Goal: Task Accomplishment & Management: Manage account settings

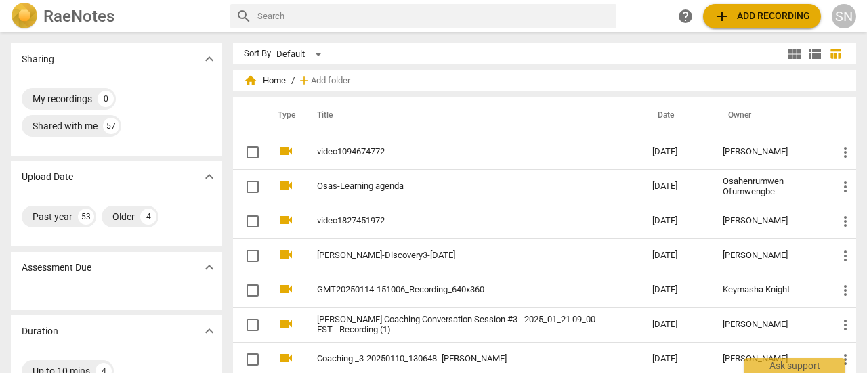
click at [257, 82] on span "home Home" at bounding box center [265, 81] width 42 height 14
click at [274, 81] on span "home Home" at bounding box center [265, 81] width 42 height 14
click at [82, 16] on h2 "RaeNotes" at bounding box center [78, 16] width 71 height 19
click at [841, 18] on div "SN" at bounding box center [843, 16] width 24 height 24
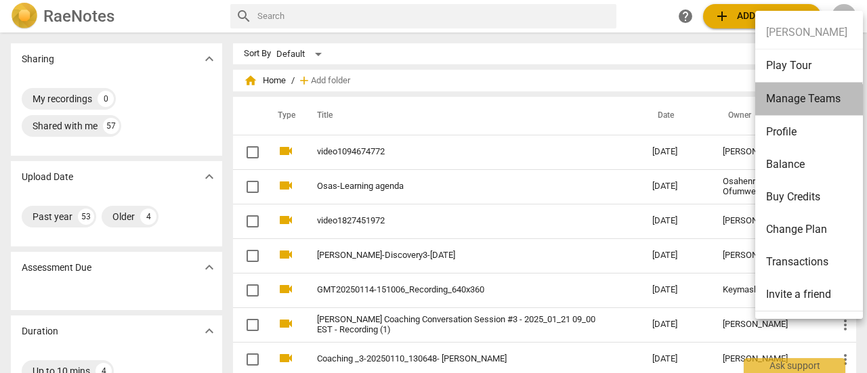
click at [804, 104] on li "Manage Teams" at bounding box center [811, 99] width 112 height 33
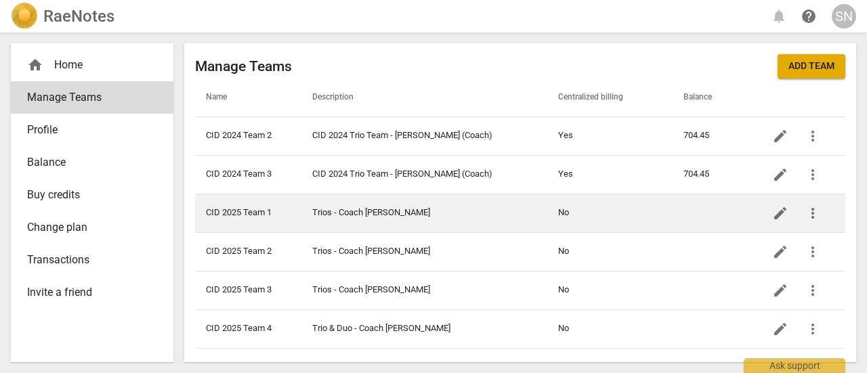
click at [559, 218] on td "No" at bounding box center [609, 213] width 125 height 39
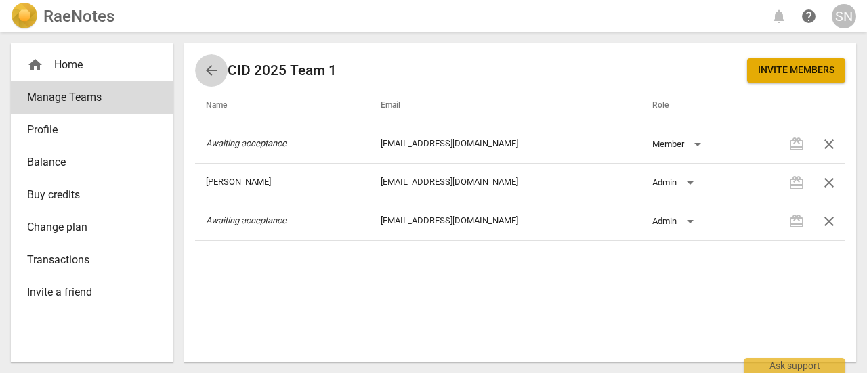
click at [207, 66] on span "arrow_back" at bounding box center [211, 70] width 16 height 16
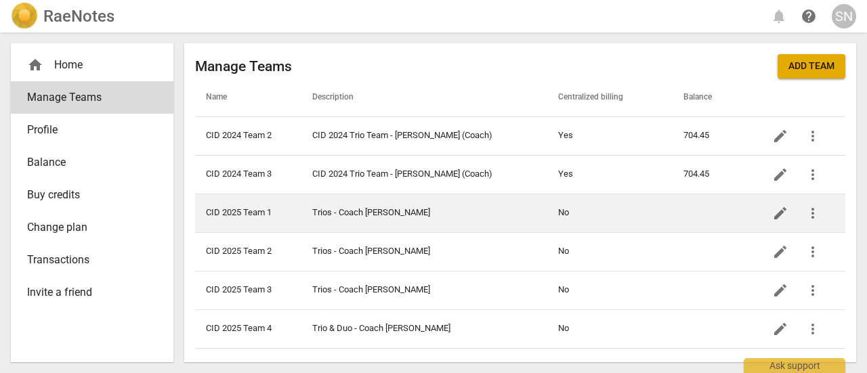
click at [563, 212] on td "No" at bounding box center [609, 213] width 125 height 39
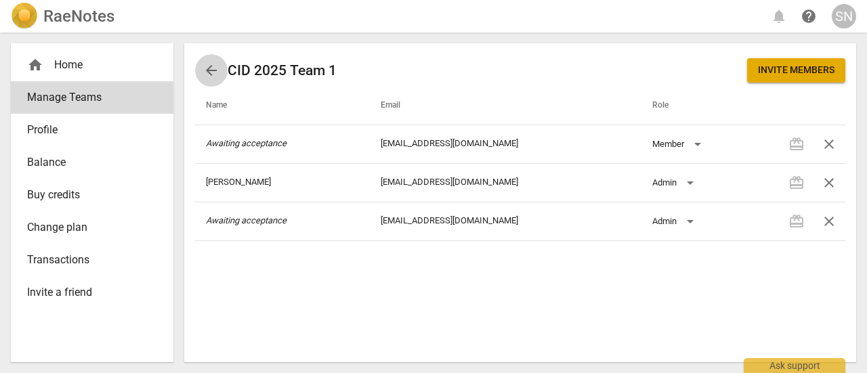
click at [209, 68] on span "arrow_back" at bounding box center [211, 70] width 16 height 16
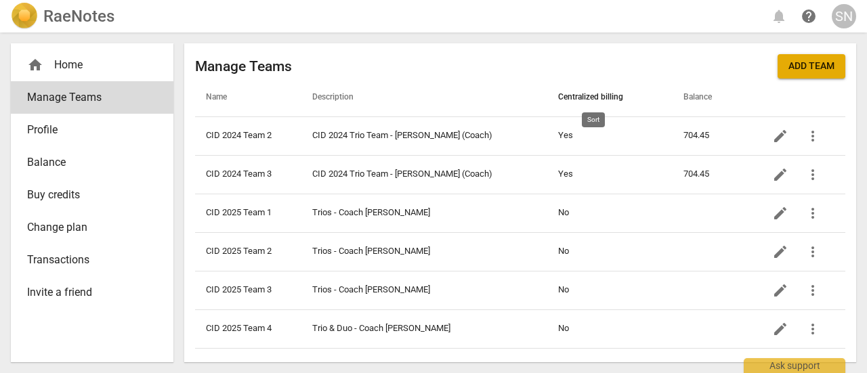
click at [592, 98] on span "Centralized billing" at bounding box center [598, 97] width 81 height 11
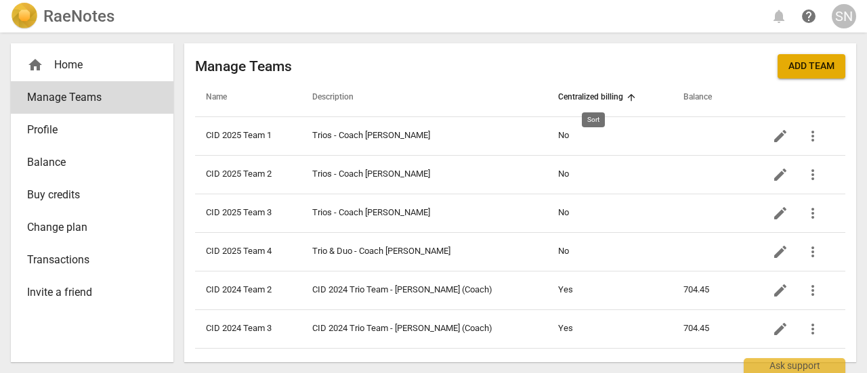
click at [588, 93] on span "Centralized billing" at bounding box center [598, 97] width 81 height 11
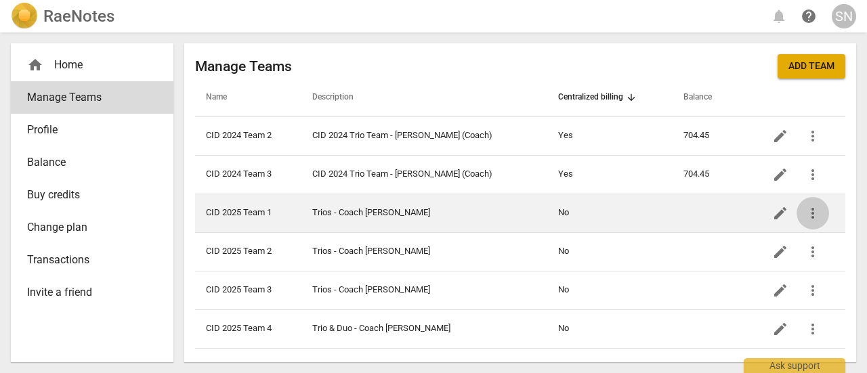
click at [816, 211] on span "more_vert" at bounding box center [812, 213] width 16 height 16
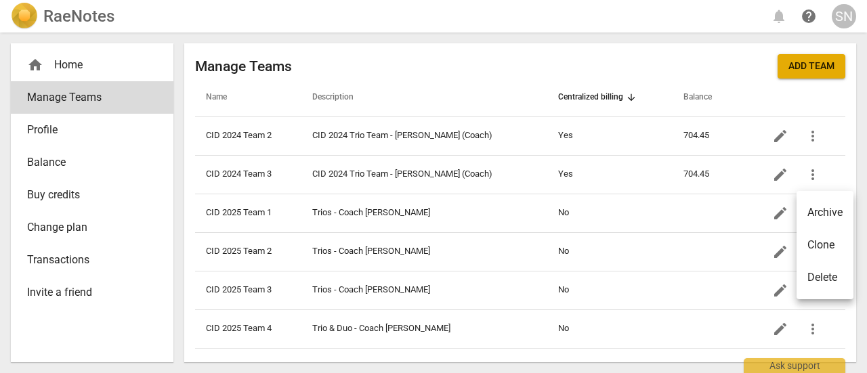
click at [560, 173] on div at bounding box center [433, 186] width 867 height 373
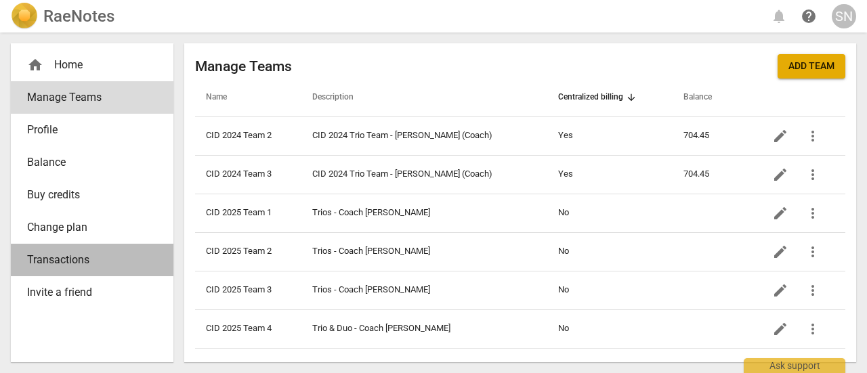
click at [68, 263] on span "Transactions" at bounding box center [86, 260] width 119 height 16
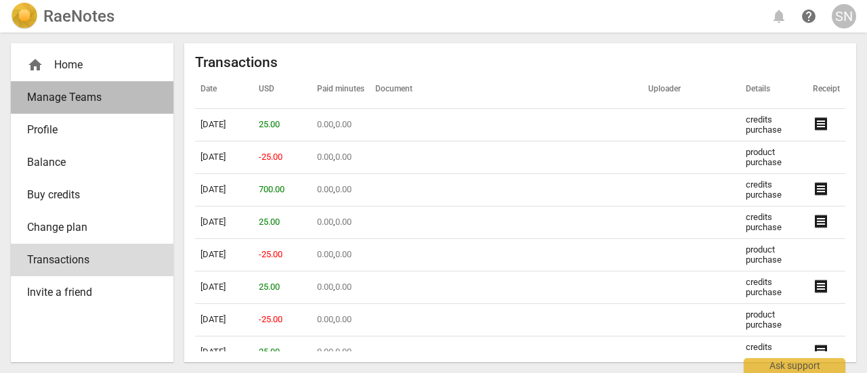
click at [80, 101] on span "Manage Teams" at bounding box center [86, 97] width 119 height 16
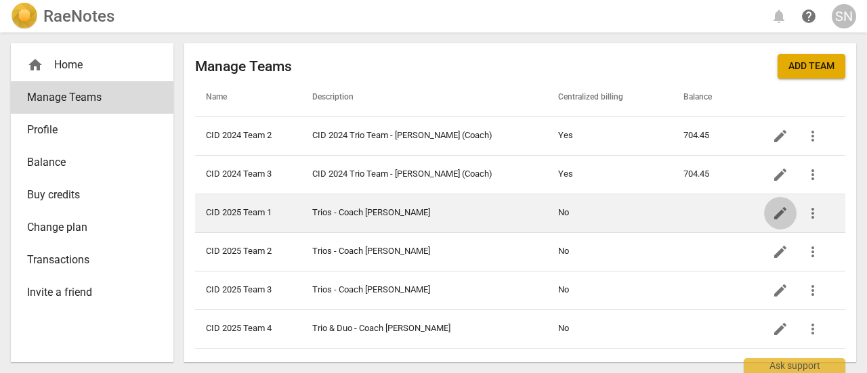
click at [781, 216] on span "edit" at bounding box center [780, 213] width 16 height 16
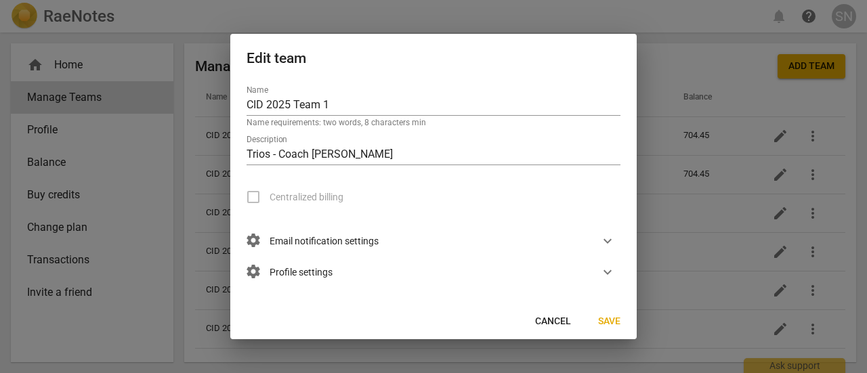
click at [255, 194] on label "Centralized billing" at bounding box center [290, 197] width 106 height 32
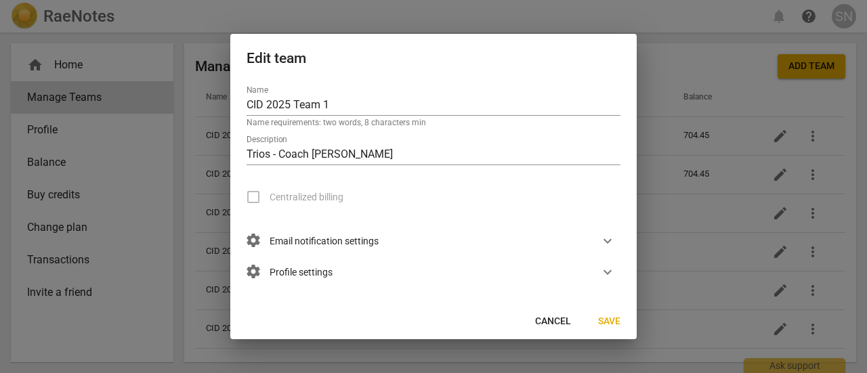
click at [252, 198] on label "Centralized billing" at bounding box center [290, 197] width 106 height 32
click at [299, 190] on span "Centralized billing" at bounding box center [306, 197] width 74 height 14
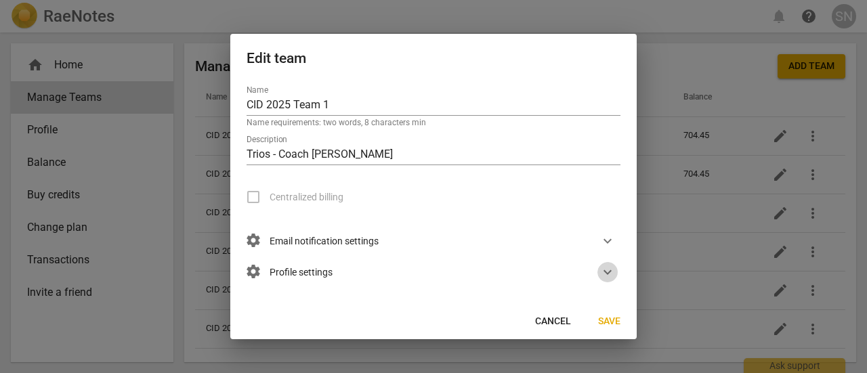
click at [601, 269] on span "expand_more" at bounding box center [607, 272] width 16 height 16
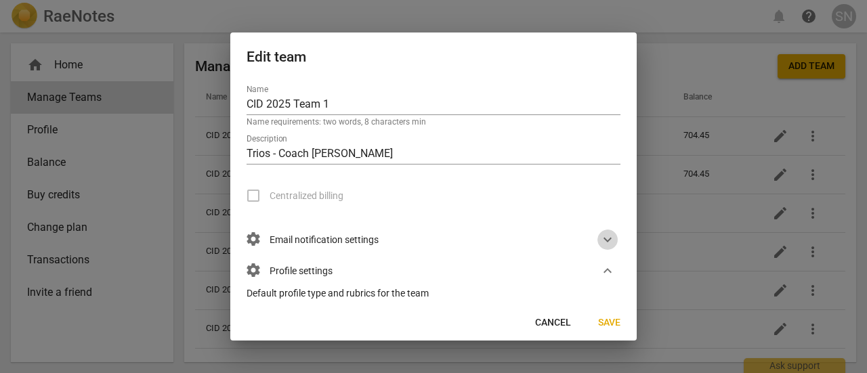
click at [599, 239] on span "expand_more" at bounding box center [607, 240] width 16 height 16
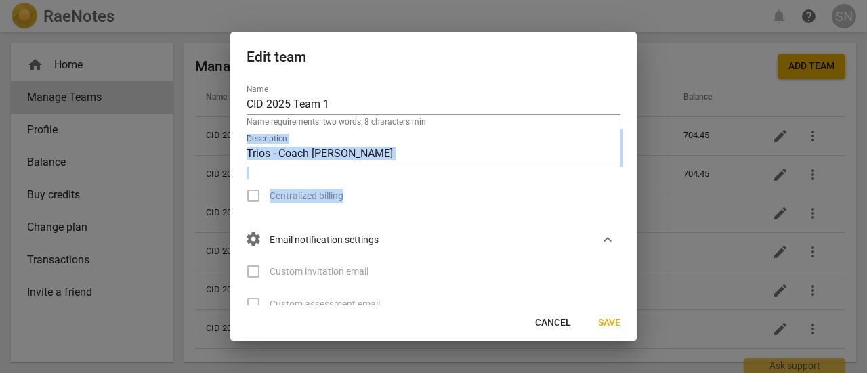
drag, startPoint x: 631, startPoint y: 165, endPoint x: 632, endPoint y: 204, distance: 39.3
click at [632, 204] on div "Name CID 2025 Team 1 Name requirements: two words, 8 characters min Description…" at bounding box center [433, 192] width 406 height 227
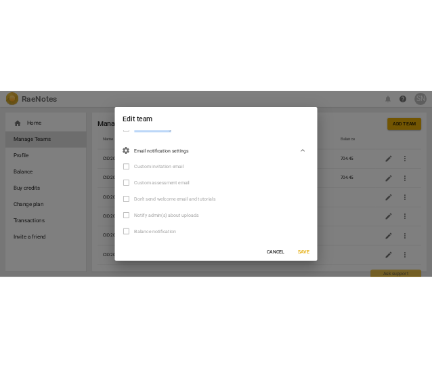
scroll to position [320, 0]
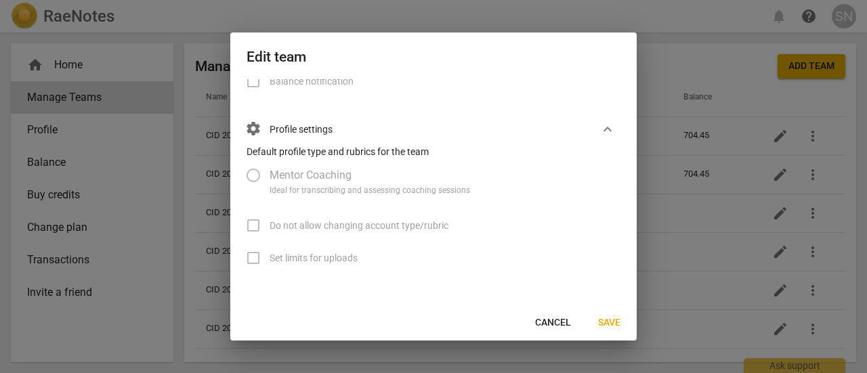
click at [559, 318] on span "Cancel" at bounding box center [553, 323] width 36 height 14
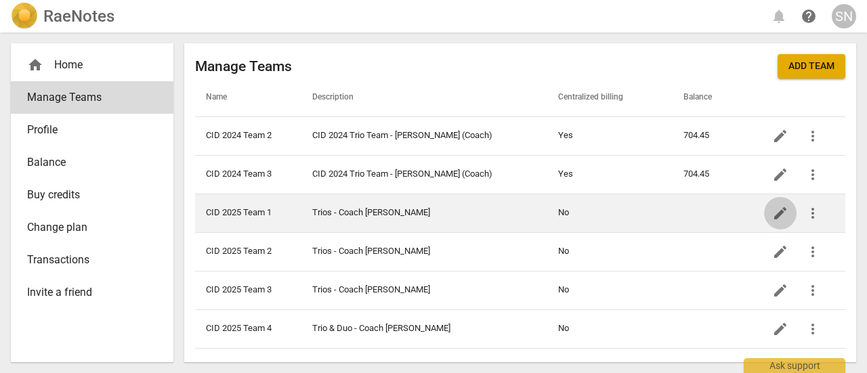
click at [780, 210] on span "edit" at bounding box center [780, 213] width 16 height 16
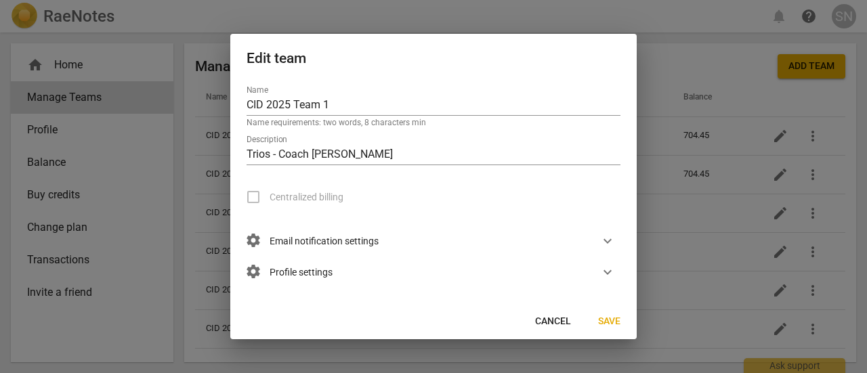
click at [252, 197] on label "Centralized billing" at bounding box center [290, 197] width 106 height 32
click at [252, 195] on label "Centralized billing" at bounding box center [290, 197] width 106 height 32
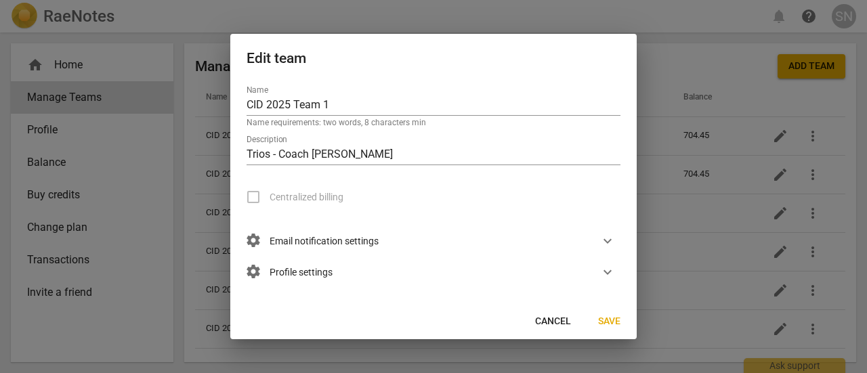
click at [252, 195] on label "Centralized billing" at bounding box center [290, 197] width 106 height 32
click at [256, 198] on label "Centralized billing" at bounding box center [290, 197] width 106 height 32
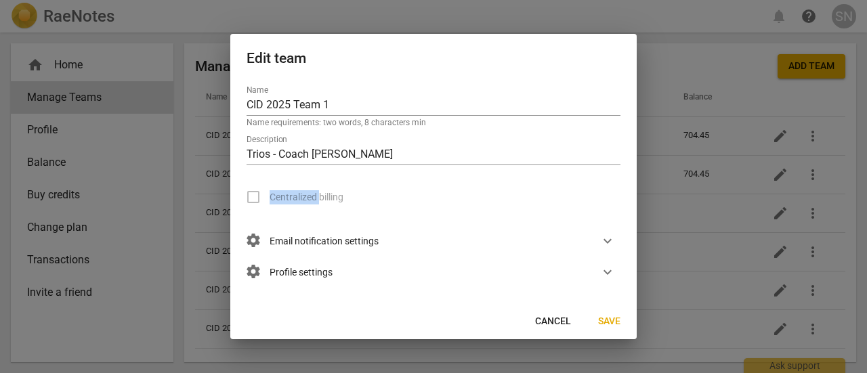
click at [256, 198] on label "Centralized billing" at bounding box center [290, 197] width 106 height 32
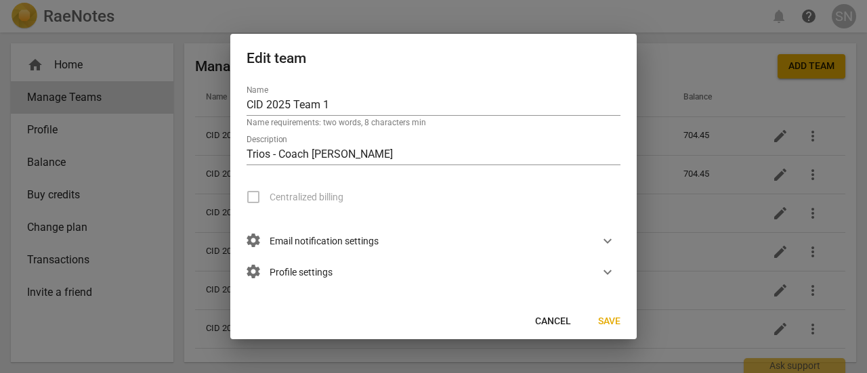
click at [256, 198] on label "Centralized billing" at bounding box center [290, 197] width 106 height 32
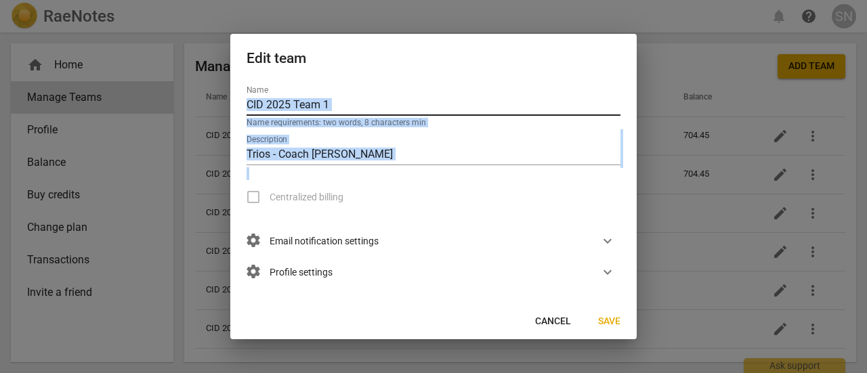
drag, startPoint x: 256, startPoint y: 198, endPoint x: 552, endPoint y: 114, distance: 308.2
click at [552, 114] on div "Name CID 2025 Team 1 Name requirements: two words, 8 characters min Description…" at bounding box center [433, 192] width 406 height 224
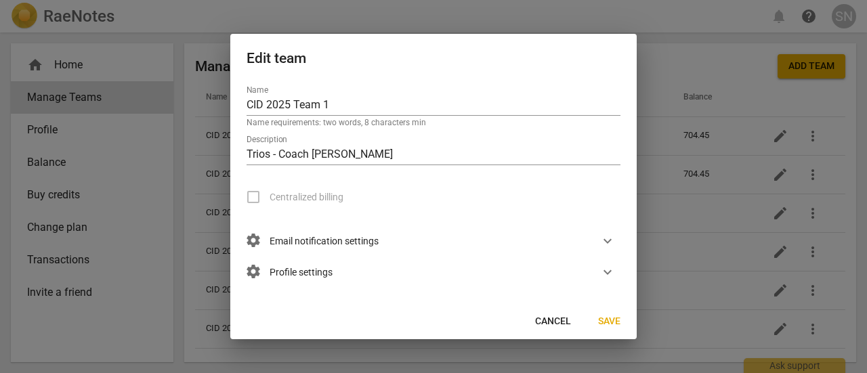
click at [665, 12] on div at bounding box center [433, 186] width 867 height 373
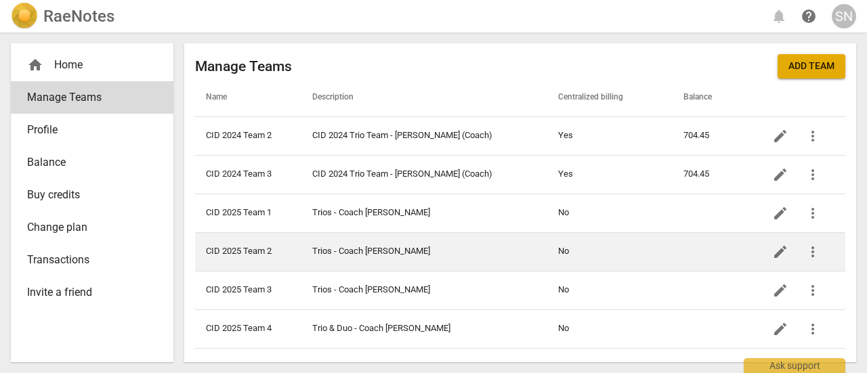
click at [565, 246] on td "No" at bounding box center [609, 251] width 125 height 39
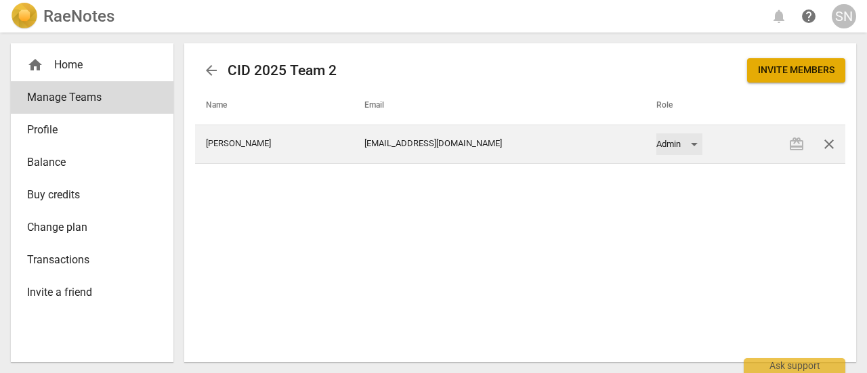
click at [656, 143] on div "Admin" at bounding box center [679, 144] width 46 height 22
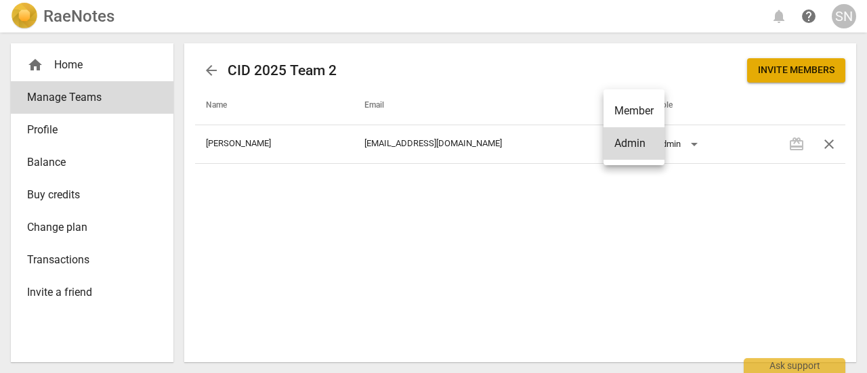
click at [209, 66] on div at bounding box center [433, 186] width 867 height 373
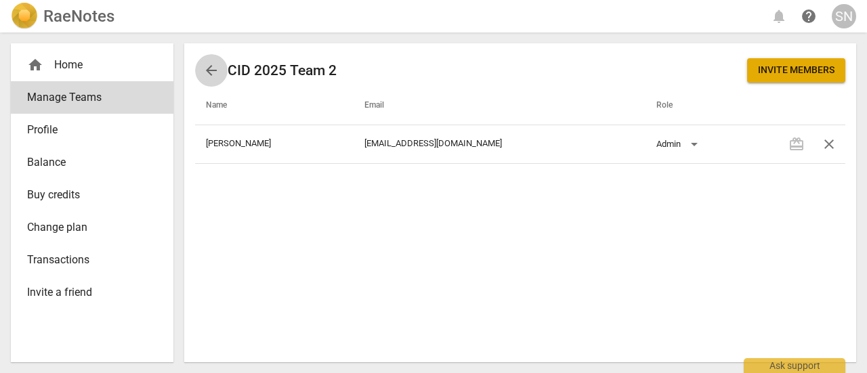
click at [208, 72] on span "arrow_back" at bounding box center [211, 70] width 16 height 16
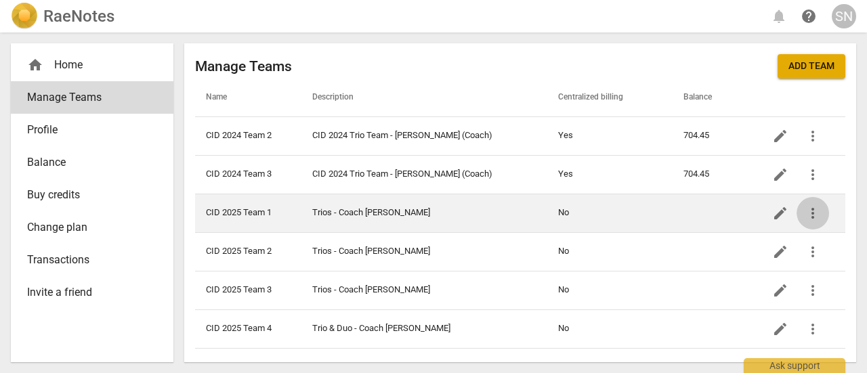
click at [814, 217] on span "more_vert" at bounding box center [812, 213] width 16 height 16
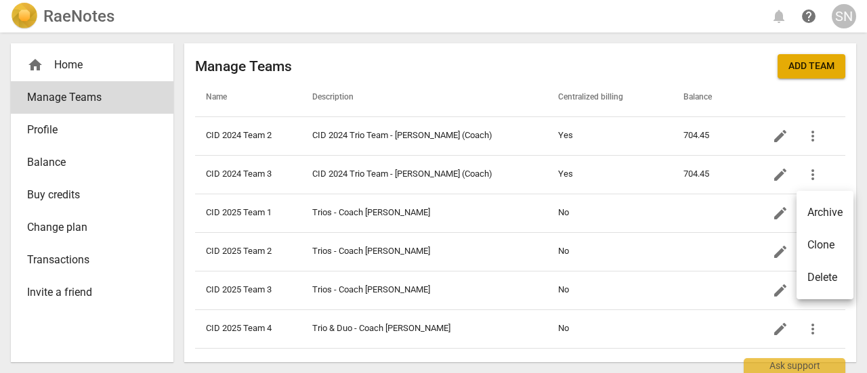
click at [605, 215] on div at bounding box center [433, 186] width 867 height 373
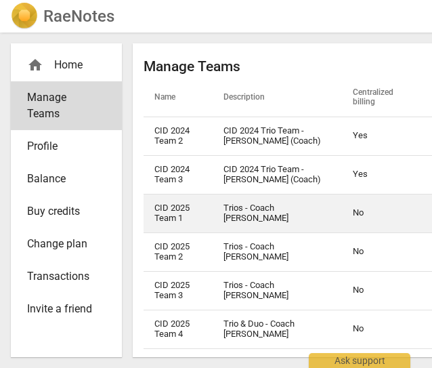
click at [271, 211] on td "Trios - Coach [PERSON_NAME]" at bounding box center [277, 213] width 129 height 39
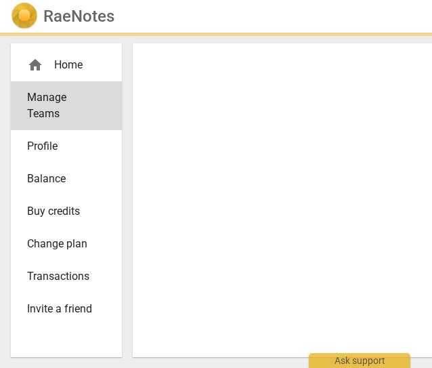
click at [271, 211] on div at bounding box center [366, 199] width 466 height 313
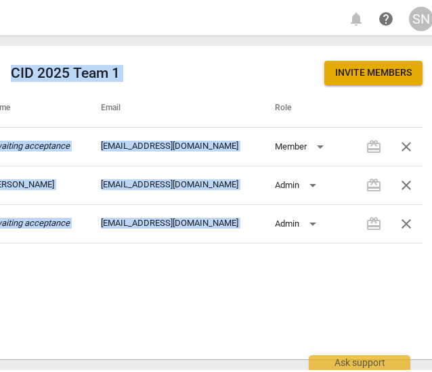
scroll to position [0, 177]
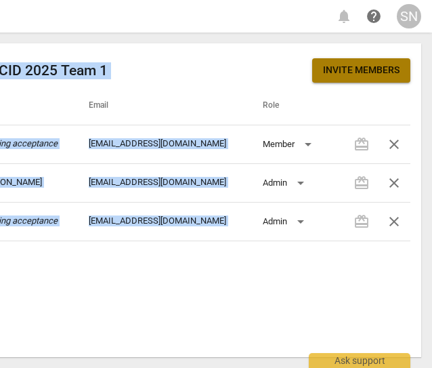
click at [375, 76] on span "Invite members" at bounding box center [361, 71] width 77 height 14
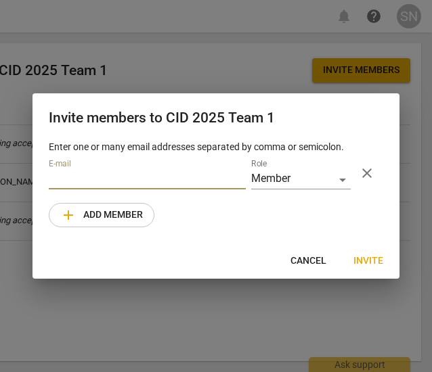
click at [199, 179] on input "email" at bounding box center [147, 180] width 197 height 20
paste input "[EMAIL_ADDRESS][DOMAIN_NAME] [EMAIL_ADDRESS][DOMAIN_NAME] [PERSON_NAME][DOMAIN_…"
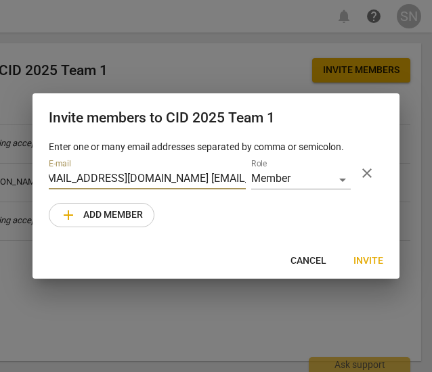
scroll to position [0, 0]
click at [141, 177] on input "[EMAIL_ADDRESS][DOMAIN_NAME] [EMAIL_ADDRESS][DOMAIN_NAME] [PERSON_NAME][DOMAIN_…" at bounding box center [147, 180] width 197 height 20
click at [236, 179] on input "[EMAIL_ADDRESS][DOMAIN_NAME]; [EMAIL_ADDRESS][DOMAIN_NAME] [PERSON_NAME][DOMAIN…" at bounding box center [147, 180] width 197 height 20
type input "[EMAIL_ADDRESS][DOMAIN_NAME]"
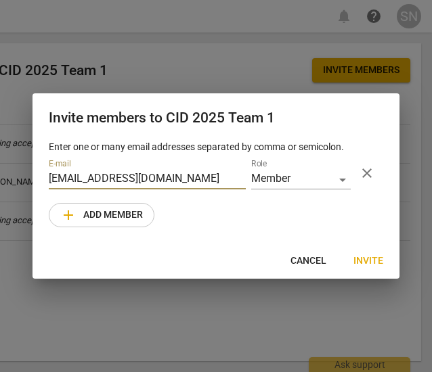
scroll to position [0, 0]
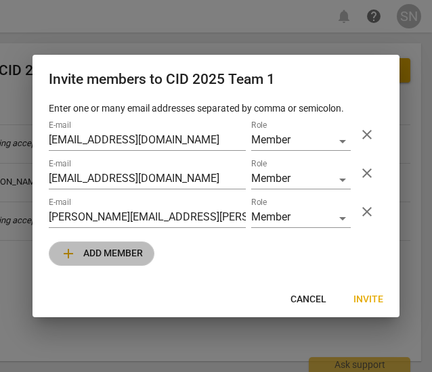
click at [116, 251] on span "add Add member" at bounding box center [101, 254] width 83 height 16
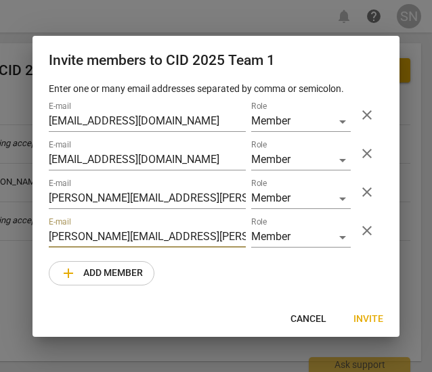
drag, startPoint x: 110, startPoint y: 240, endPoint x: 108, endPoint y: 278, distance: 37.9
click at [108, 278] on div "Enter one or many email addresses separated by comma or semicolon. E-mail [EMAI…" at bounding box center [215, 192] width 367 height 220
type input "[PERSON_NAME][EMAIL_ADDRESS][PERSON_NAME][DOMAIN_NAME]"
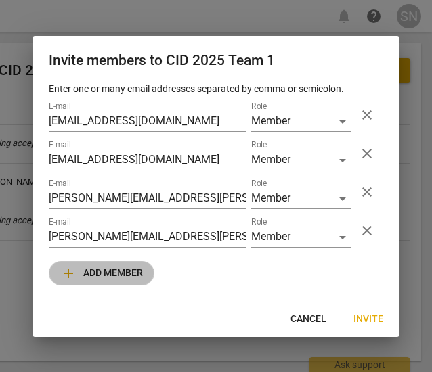
click at [108, 278] on span "add Add member" at bounding box center [101, 273] width 83 height 16
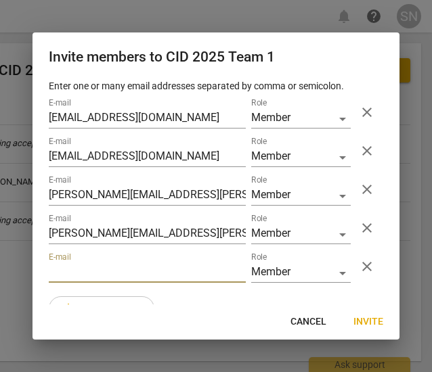
click at [64, 278] on input "email" at bounding box center [147, 273] width 197 height 20
paste input "[PERSON_NAME][EMAIL_ADDRESS][PERSON_NAME][DOMAIN_NAME]"
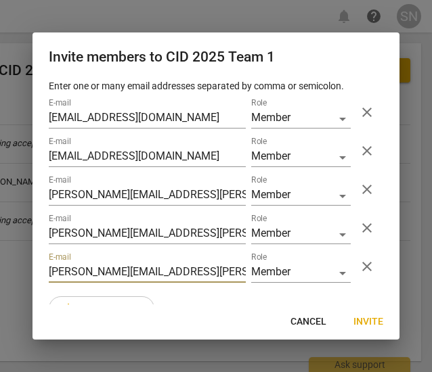
type input "[PERSON_NAME][EMAIL_ADDRESS][PERSON_NAME][DOMAIN_NAME]"
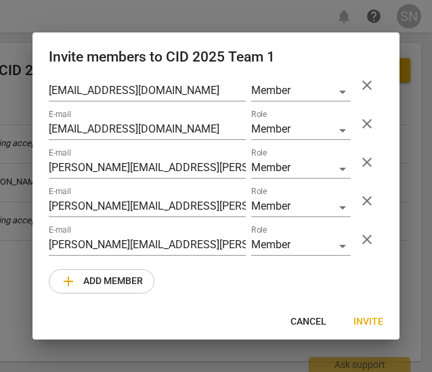
scroll to position [32, 0]
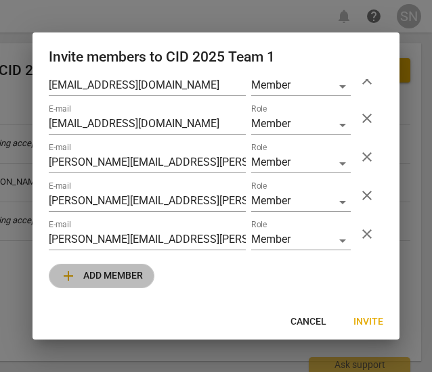
click at [87, 277] on span "add Add member" at bounding box center [101, 276] width 83 height 16
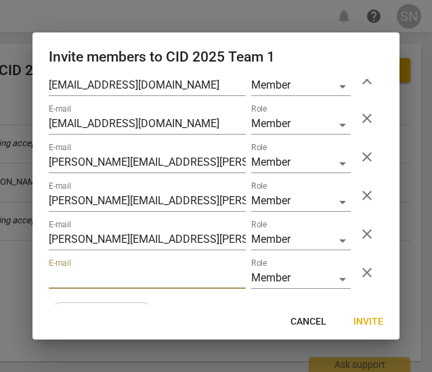
paste input "[PERSON_NAME][EMAIL_ADDRESS][DOMAIN_NAME]"
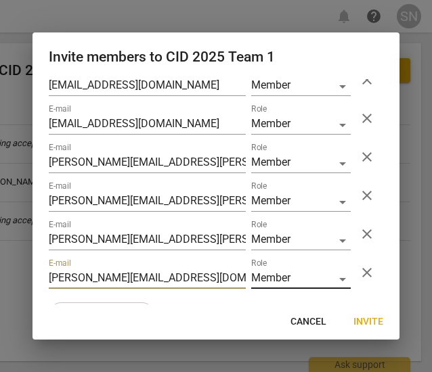
type input "[PERSON_NAME][EMAIL_ADDRESS][DOMAIN_NAME]"
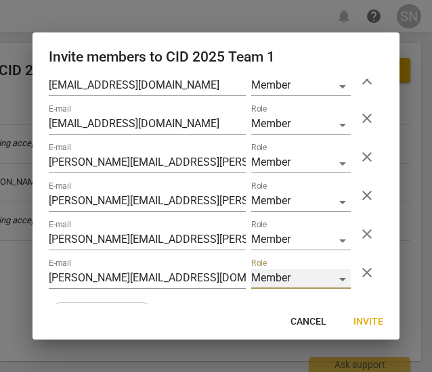
click at [341, 282] on div "Member" at bounding box center [301, 279] width 100 height 20
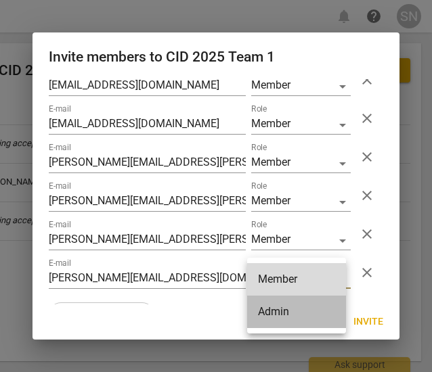
click at [302, 318] on li "Admin" at bounding box center [296, 312] width 99 height 32
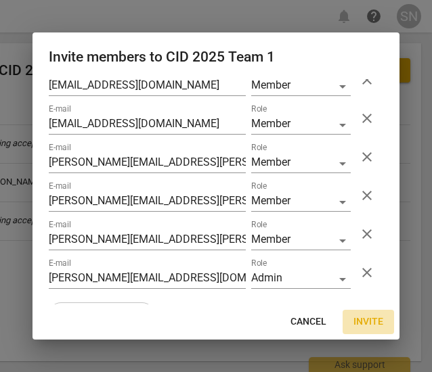
click at [368, 320] on span "Invite" at bounding box center [368, 322] width 30 height 14
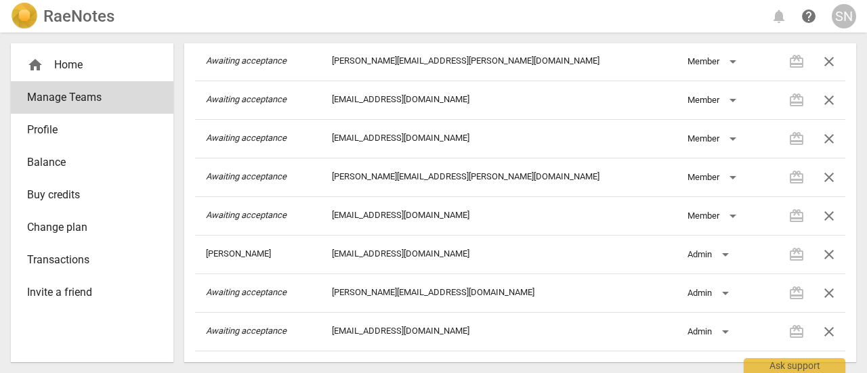
scroll to position [118, 0]
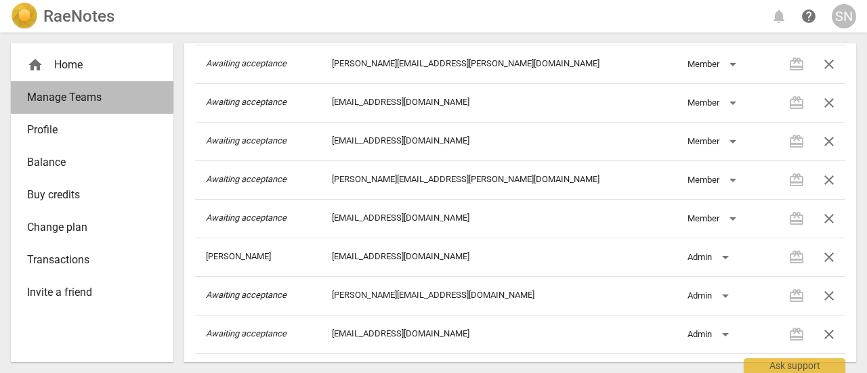
click at [68, 100] on span "Manage Teams" at bounding box center [86, 97] width 119 height 16
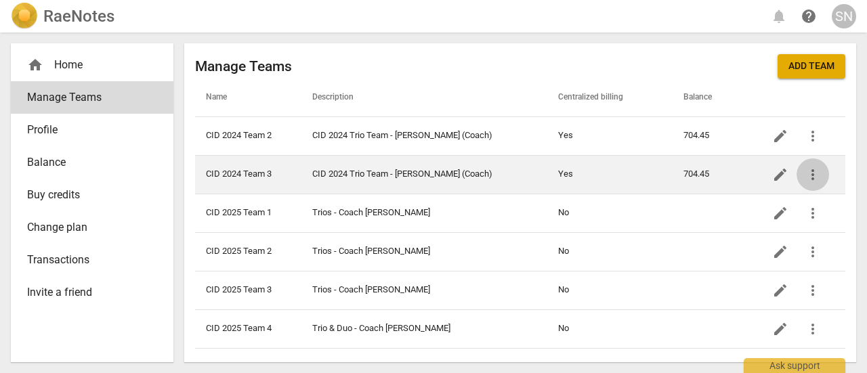
click at [819, 172] on span "more_vert" at bounding box center [812, 175] width 16 height 16
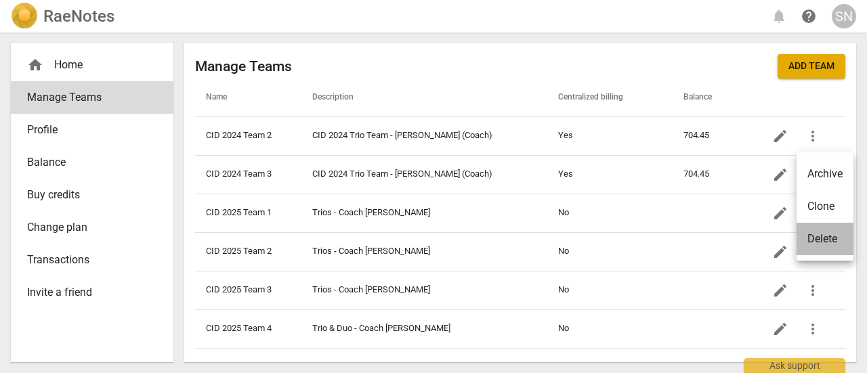
click at [826, 236] on div "Delete" at bounding box center [822, 239] width 30 height 16
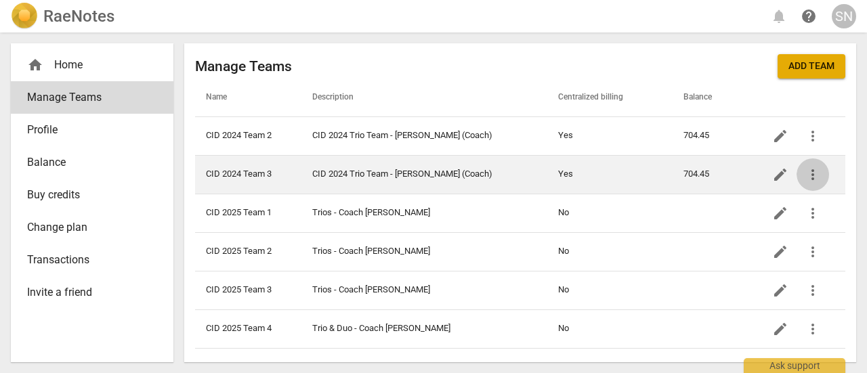
click at [814, 173] on span "more_vert" at bounding box center [812, 175] width 16 height 16
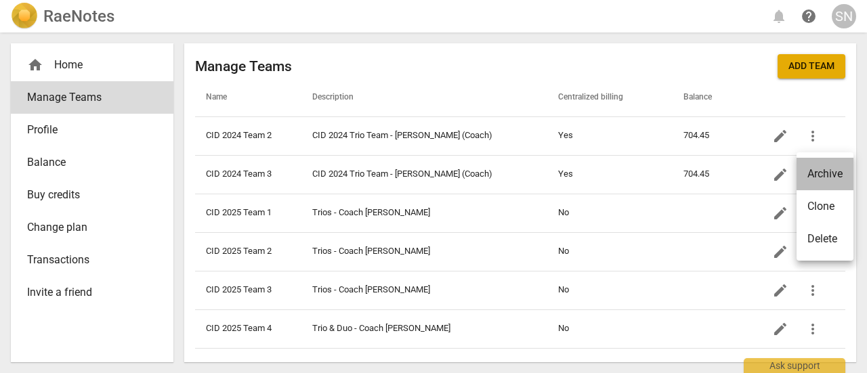
click at [822, 178] on li "Archive" at bounding box center [824, 174] width 57 height 32
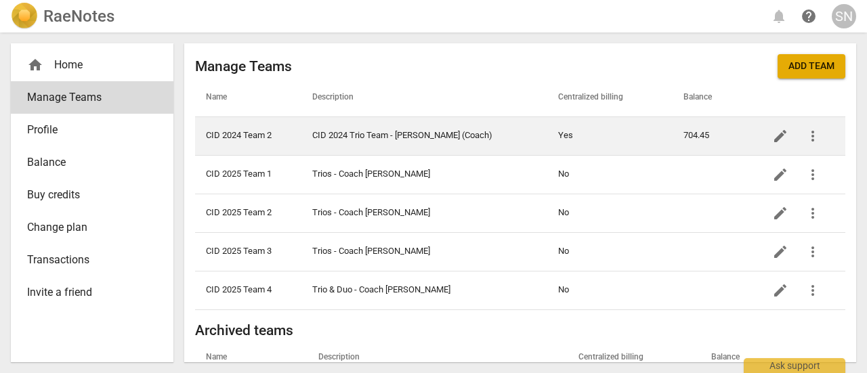
click at [811, 131] on span "more_vert" at bounding box center [812, 136] width 16 height 16
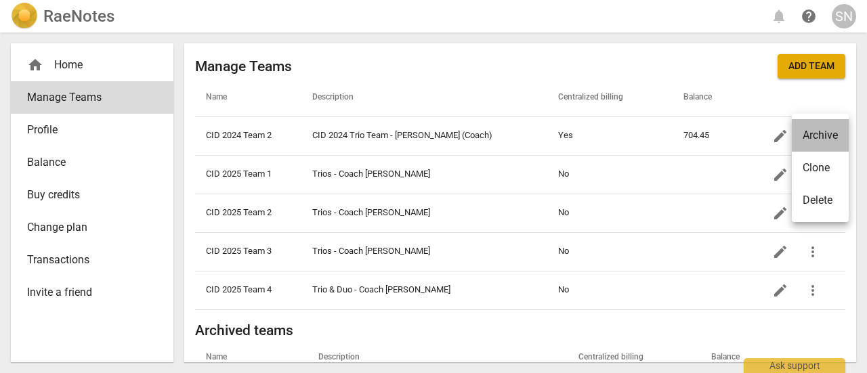
click at [816, 134] on li "Archive" at bounding box center [819, 135] width 57 height 32
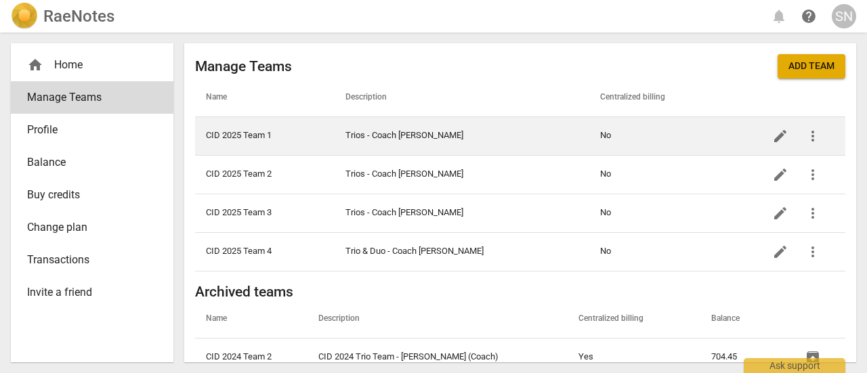
click at [600, 131] on td "No" at bounding box center [671, 135] width 164 height 39
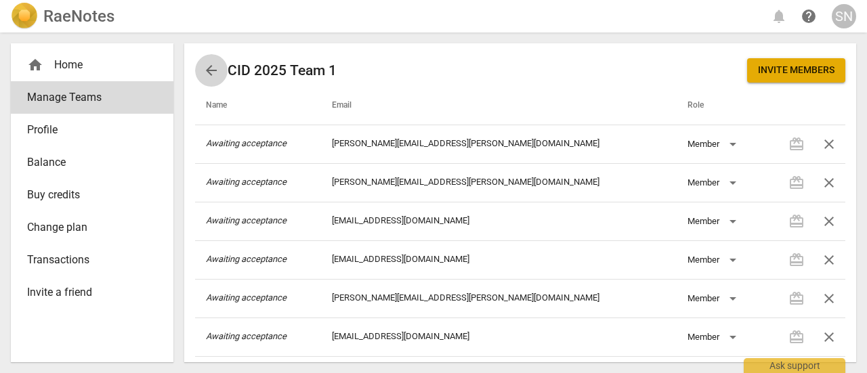
click at [214, 67] on span "arrow_back" at bounding box center [211, 70] width 16 height 16
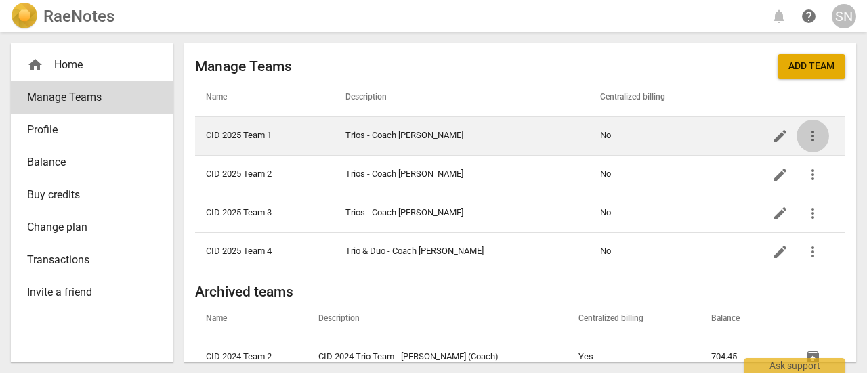
click at [808, 135] on span "more_vert" at bounding box center [812, 136] width 16 height 16
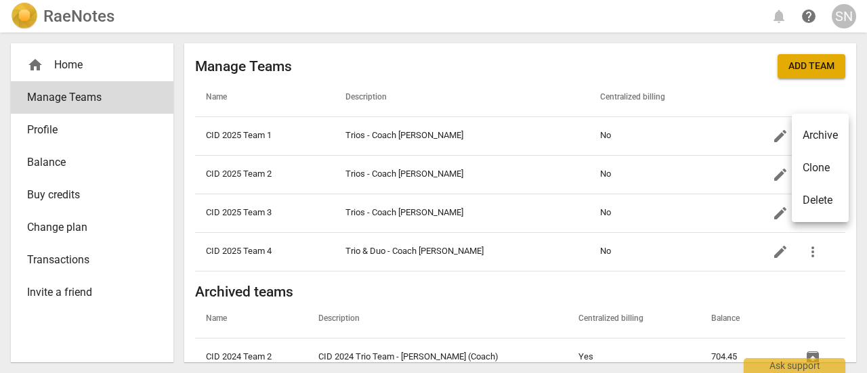
click at [714, 94] on div at bounding box center [433, 186] width 867 height 373
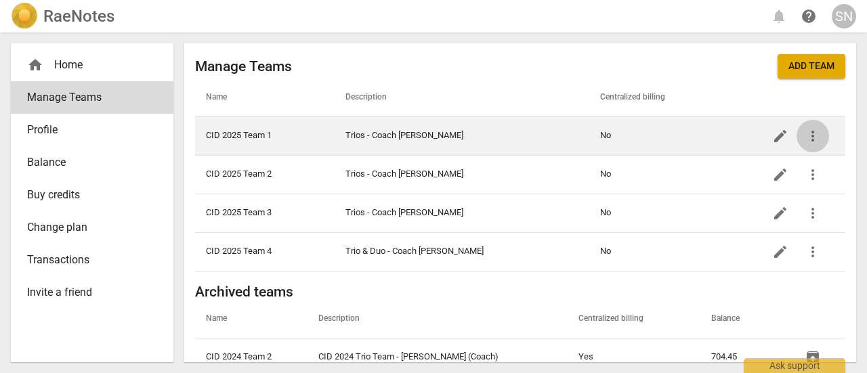
click at [806, 133] on span "more_vert" at bounding box center [812, 136] width 16 height 16
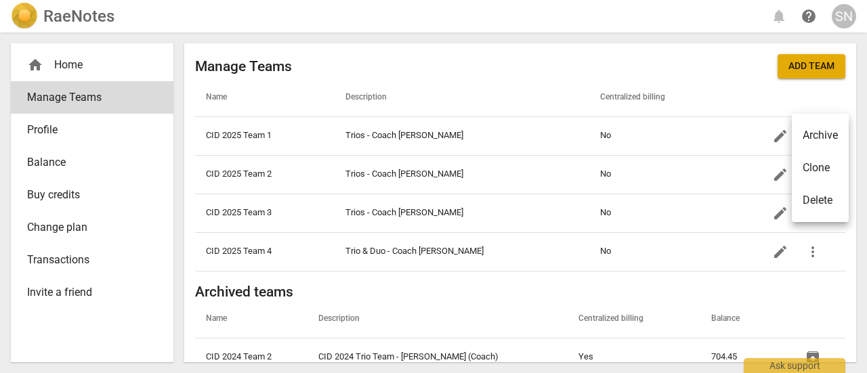
click at [773, 136] on div at bounding box center [433, 186] width 867 height 373
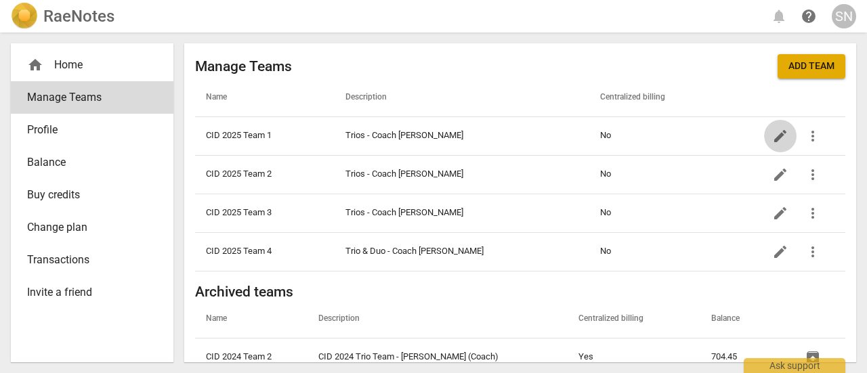
click at [773, 136] on span "edit" at bounding box center [780, 136] width 16 height 16
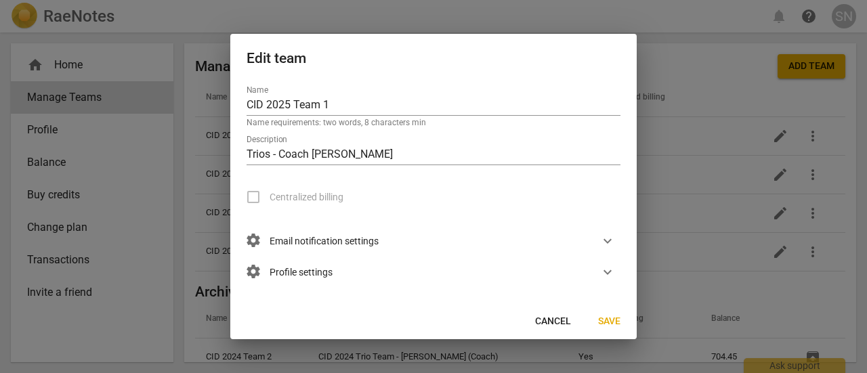
click at [257, 191] on label "Centralized billing" at bounding box center [290, 197] width 106 height 32
click at [250, 197] on label "Centralized billing" at bounding box center [290, 197] width 106 height 32
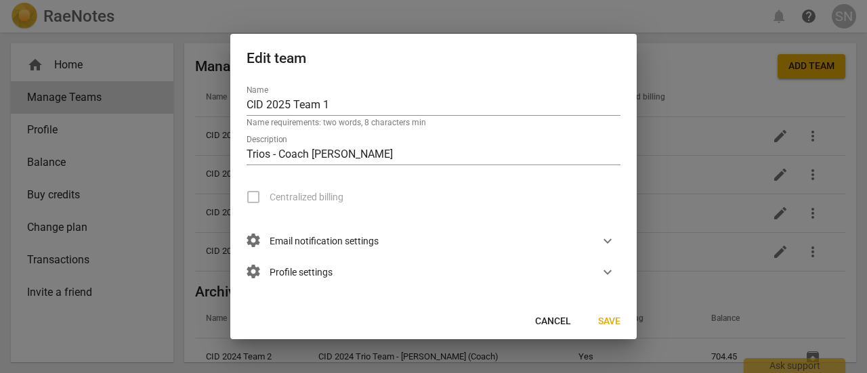
click at [250, 197] on label "Centralized billing" at bounding box center [290, 197] width 106 height 32
drag, startPoint x: 250, startPoint y: 197, endPoint x: 590, endPoint y: 148, distance: 342.7
click at [590, 148] on input "Trios - Coach [PERSON_NAME]" at bounding box center [433, 156] width 374 height 20
click at [250, 192] on label "Centralized billing" at bounding box center [290, 197] width 106 height 32
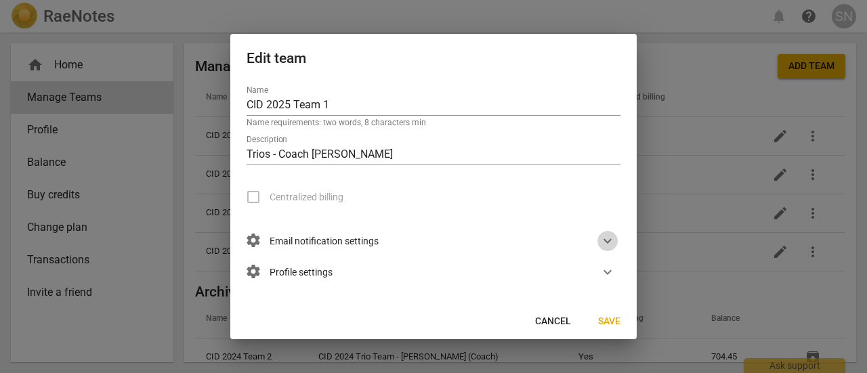
click at [605, 242] on span "expand_more" at bounding box center [607, 241] width 16 height 16
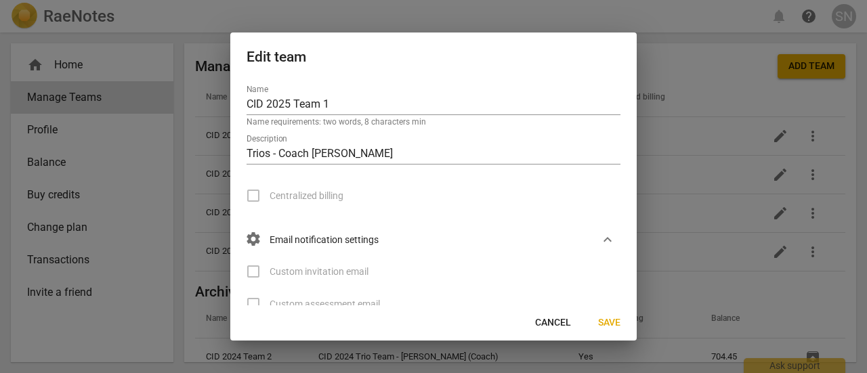
click at [253, 271] on label "Custom invitation email" at bounding box center [302, 271] width 131 height 32
click at [561, 322] on span "Cancel" at bounding box center [553, 323] width 36 height 14
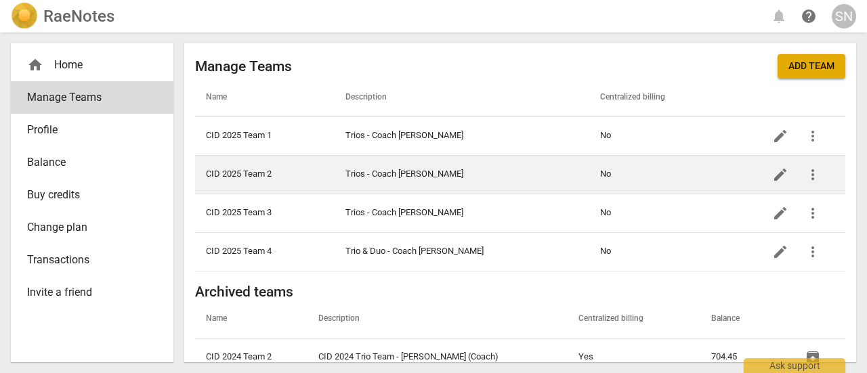
click at [776, 172] on span "edit" at bounding box center [780, 175] width 16 height 16
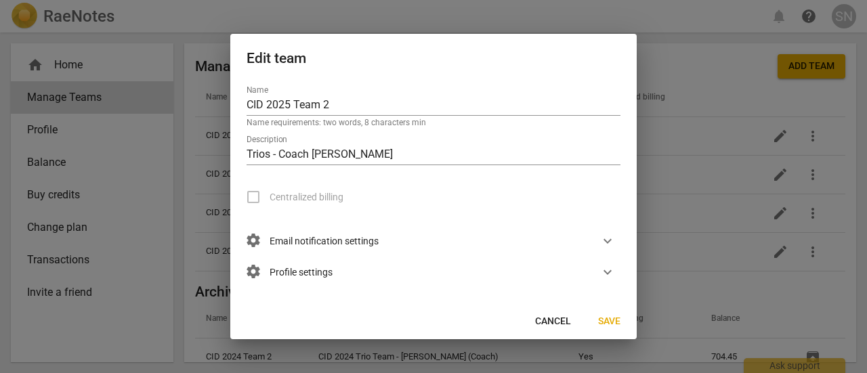
click at [703, 91] on div at bounding box center [433, 186] width 867 height 373
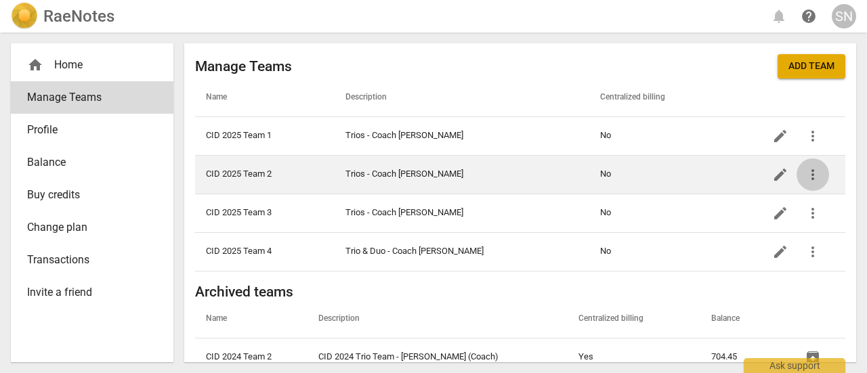
click at [805, 174] on span "more_vert" at bounding box center [812, 175] width 16 height 16
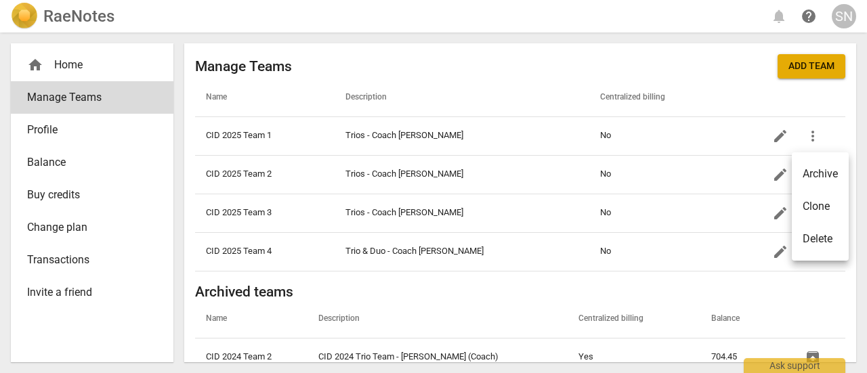
click at [771, 180] on div at bounding box center [433, 186] width 867 height 373
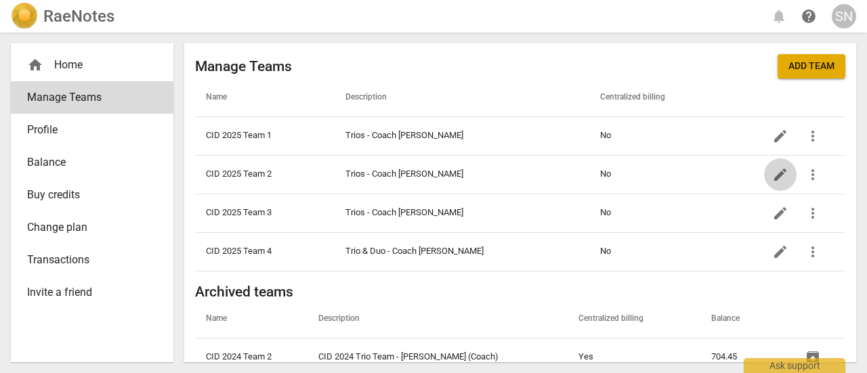
click at [772, 180] on span "edit" at bounding box center [780, 175] width 16 height 16
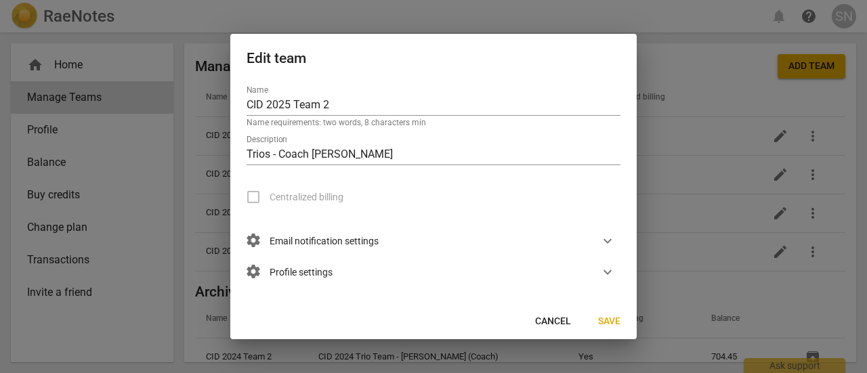
click at [739, 88] on div at bounding box center [433, 186] width 867 height 373
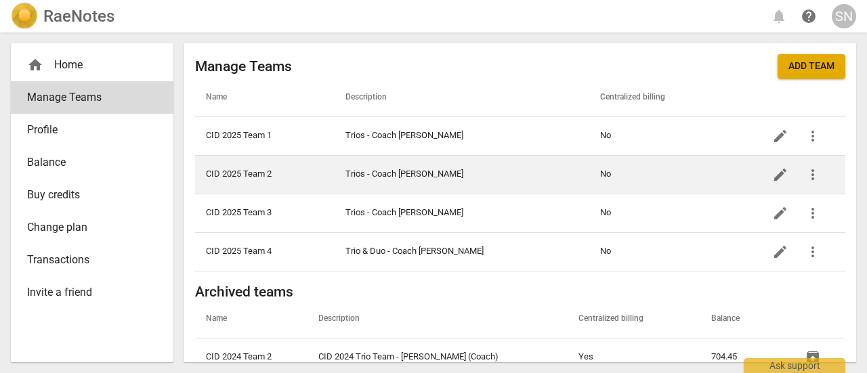
click at [420, 175] on td "Trios - Coach [PERSON_NAME]" at bounding box center [461, 174] width 255 height 39
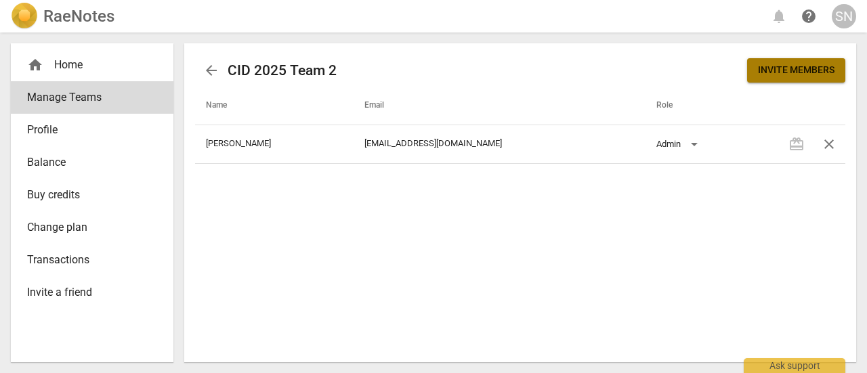
click at [783, 68] on span "Invite members" at bounding box center [796, 71] width 77 height 14
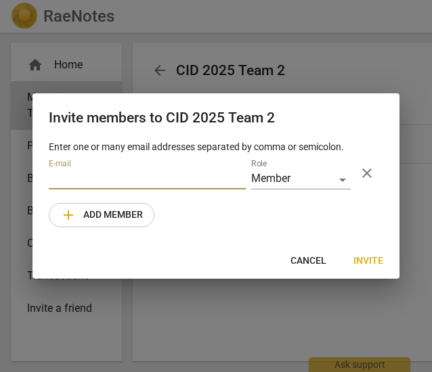
click at [116, 185] on input "email" at bounding box center [147, 180] width 197 height 20
paste input "[EMAIL_ADDRESS][DOMAIN_NAME] [EMAIL_ADDRESS][DOMAIN_NAME] [EMAIL_ADDRESS][DOMAI…"
type input "[EMAIL_ADDRESS][DOMAIN_NAME] [EMAIL_ADDRESS][DOMAIN_NAME] [EMAIL_ADDRESS][DOMAI…"
click at [179, 181] on input "email" at bounding box center [147, 180] width 197 height 20
paste input "[EMAIL_ADDRESS][DOMAIN_NAME]"
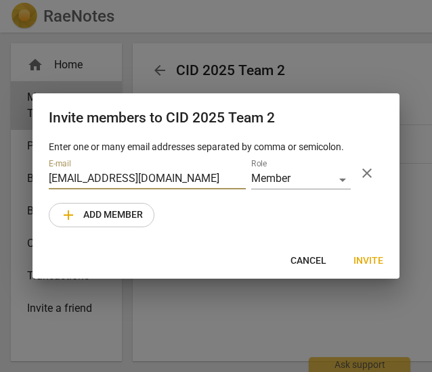
type input "[EMAIL_ADDRESS][DOMAIN_NAME]"
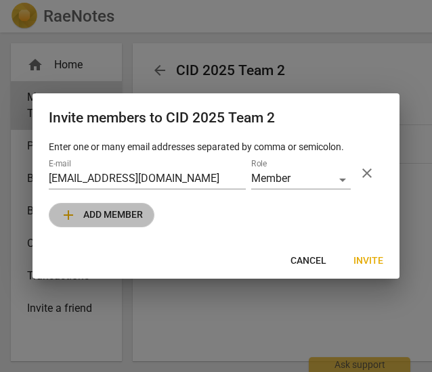
click at [133, 211] on span "add Add member" at bounding box center [101, 215] width 83 height 16
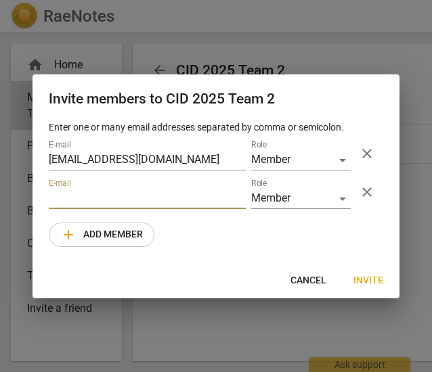
click at [173, 190] on input "email" at bounding box center [147, 200] width 197 height 20
paste input "[EMAIL_ADDRESS][DOMAIN_NAME]"
type input "[EMAIL_ADDRESS][DOMAIN_NAME]"
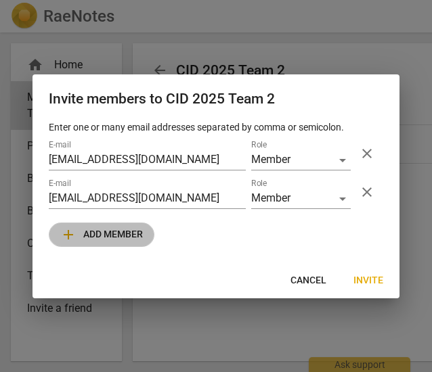
click at [105, 227] on span "add Add member" at bounding box center [101, 235] width 83 height 16
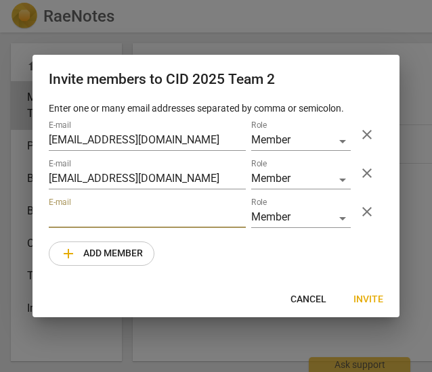
click at [188, 213] on input "email" at bounding box center [147, 219] width 197 height 20
paste input "[EMAIL_ADDRESS][DOMAIN_NAME]"
type input "[EMAIL_ADDRESS][DOMAIN_NAME]"
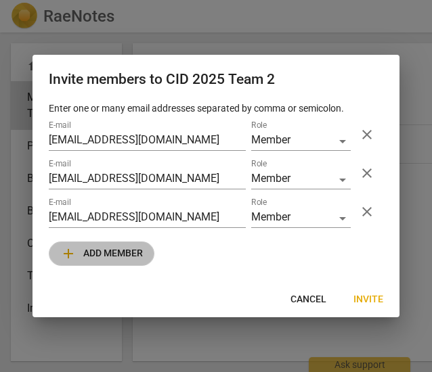
click at [139, 250] on span "add Add member" at bounding box center [101, 254] width 83 height 16
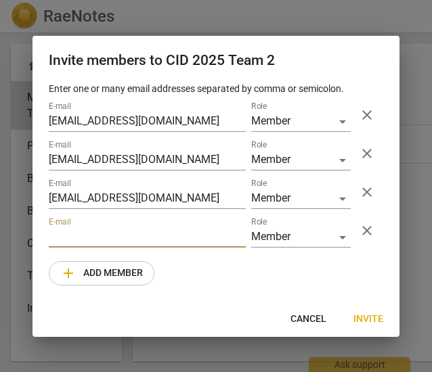
click at [164, 228] on input "email" at bounding box center [147, 238] width 197 height 20
paste input "[PERSON_NAME][EMAIL_ADDRESS][PERSON_NAME][DOMAIN_NAME]"
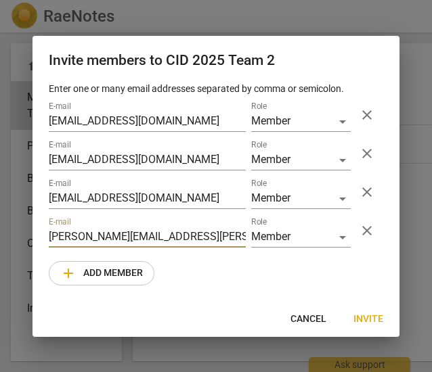
type input "[PERSON_NAME][EMAIL_ADDRESS][PERSON_NAME][DOMAIN_NAME]"
click at [142, 276] on span "add Add member" at bounding box center [101, 273] width 83 height 16
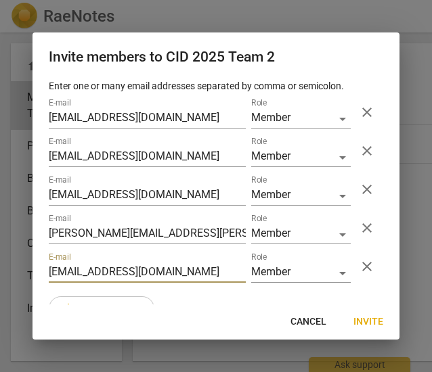
type input "[EMAIL_ADDRESS][DOMAIN_NAME]"
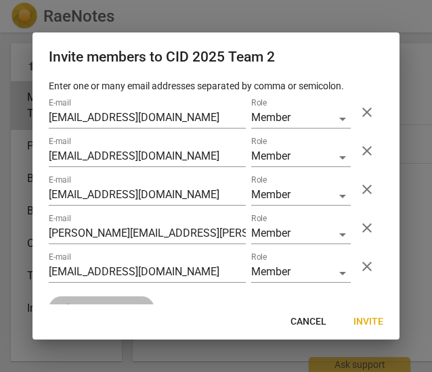
click at [131, 297] on button "add Add member" at bounding box center [102, 309] width 106 height 24
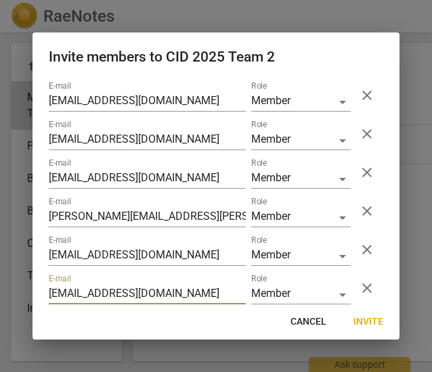
type input "[EMAIL_ADDRESS][DOMAIN_NAME]"
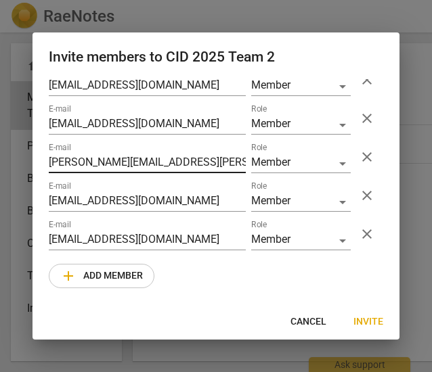
scroll to position [71, 0]
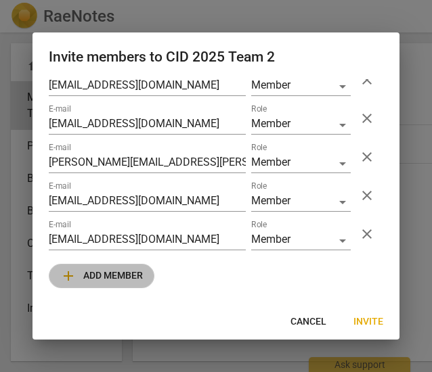
click at [91, 269] on span "add Add member" at bounding box center [101, 276] width 83 height 16
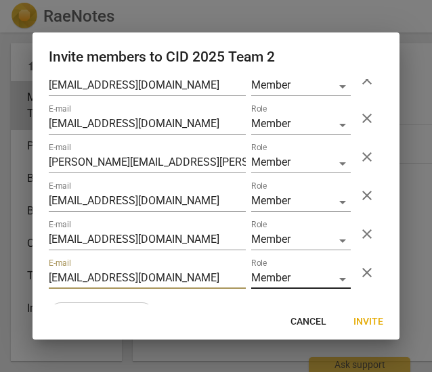
type input "[EMAIL_ADDRESS][DOMAIN_NAME]"
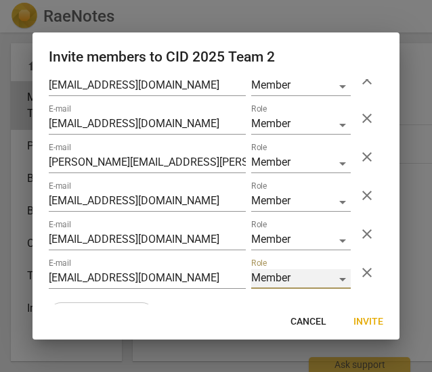
click at [340, 282] on div "Member" at bounding box center [301, 279] width 100 height 20
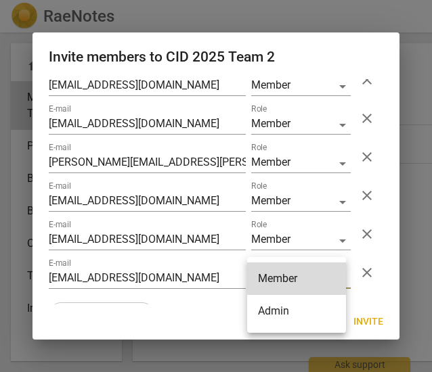
click at [286, 313] on li "Admin" at bounding box center [296, 311] width 99 height 32
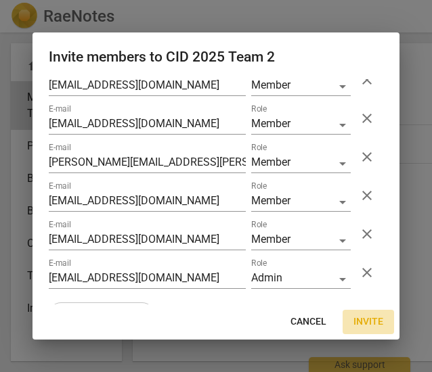
click at [370, 320] on span "Invite" at bounding box center [368, 322] width 30 height 14
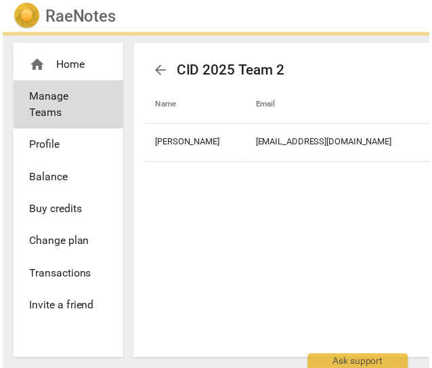
scroll to position [0, 177]
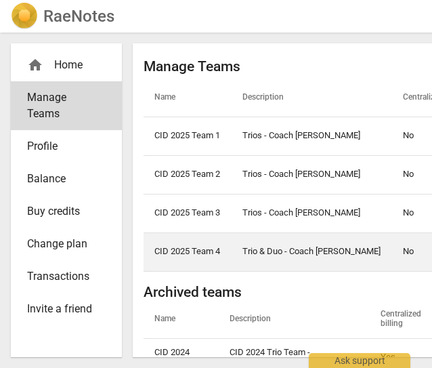
click at [262, 250] on td "Trio & Duo - Coach [PERSON_NAME]" at bounding box center [312, 251] width 160 height 39
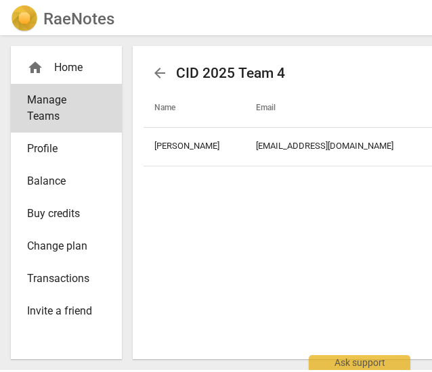
scroll to position [0, 177]
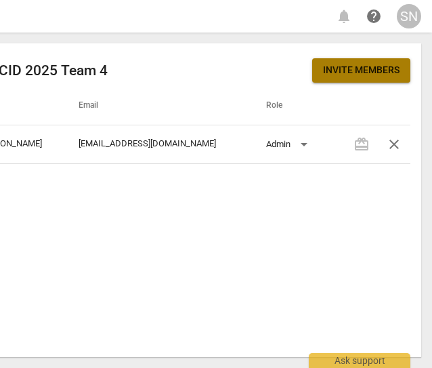
click at [372, 68] on span "Invite members" at bounding box center [361, 71] width 77 height 14
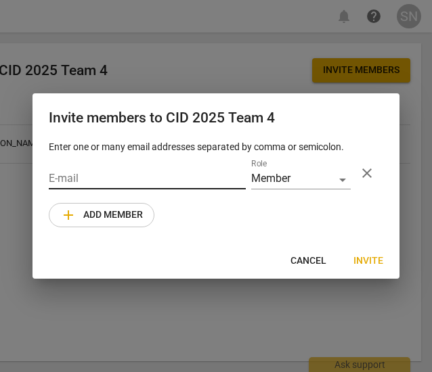
click at [133, 179] on input "email" at bounding box center [147, 180] width 197 height 20
paste input "[EMAIL_ADDRESS][DOMAIN_NAME]"
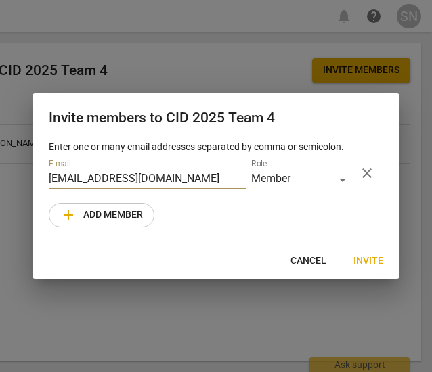
type input "[EMAIL_ADDRESS][DOMAIN_NAME]"
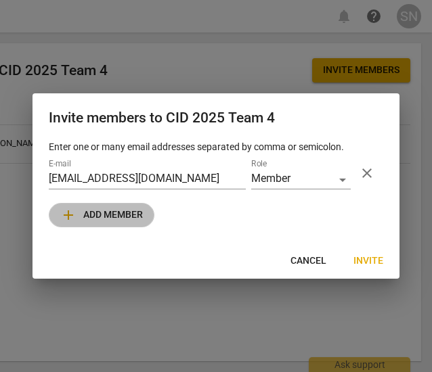
click at [118, 217] on span "add Add member" at bounding box center [101, 215] width 83 height 16
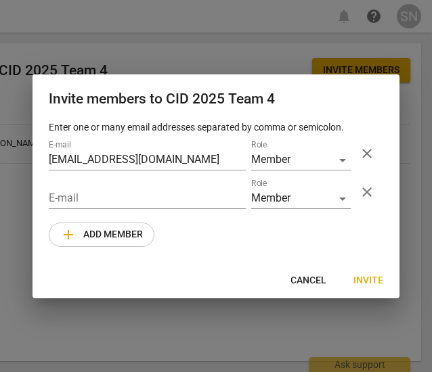
click at [192, 188] on div "E-mail" at bounding box center [147, 194] width 197 height 30
click at [186, 190] on input "email" at bounding box center [147, 200] width 197 height 20
paste input "[PERSON_NAME][EMAIL_ADDRESS][PERSON_NAME][DOMAIN_NAME]"
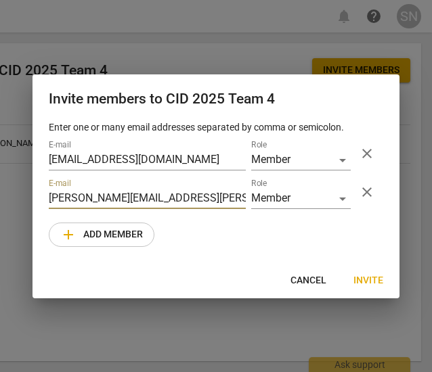
type input "[PERSON_NAME][EMAIL_ADDRESS][PERSON_NAME][DOMAIN_NAME]"
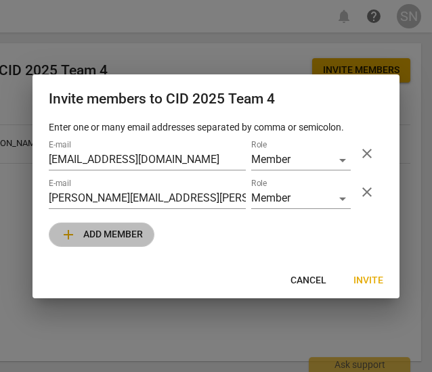
click at [102, 238] on span "add Add member" at bounding box center [101, 235] width 83 height 16
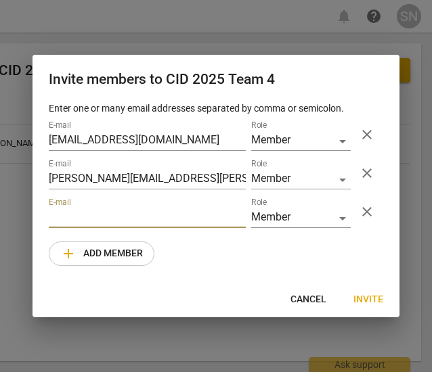
click at [110, 211] on input "email" at bounding box center [147, 219] width 197 height 20
paste input "[PERSON_NAME][EMAIL_ADDRESS][PERSON_NAME][DOMAIN_NAME]"
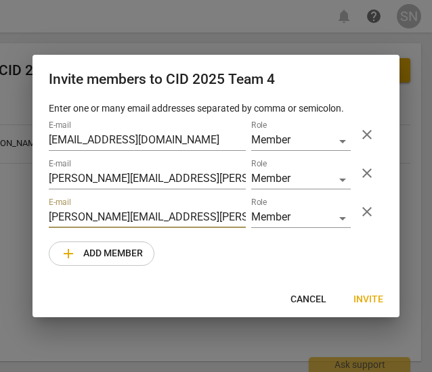
type input "[PERSON_NAME][EMAIL_ADDRESS][PERSON_NAME][DOMAIN_NAME]"
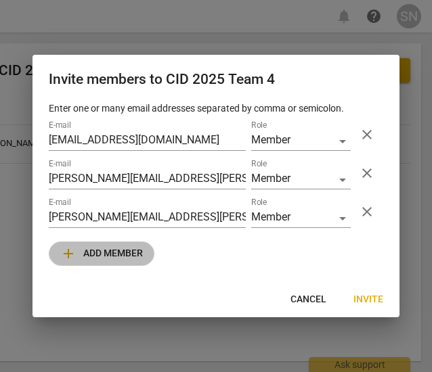
click at [123, 250] on span "add Add member" at bounding box center [101, 254] width 83 height 16
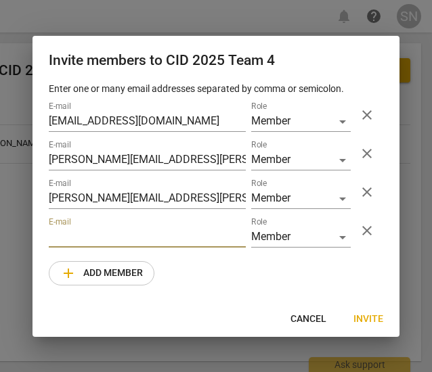
click at [137, 237] on input "email" at bounding box center [147, 238] width 197 height 20
paste input "[EMAIL_ADDRESS][DOMAIN_NAME]"
type input "[EMAIL_ADDRESS][DOMAIN_NAME]"
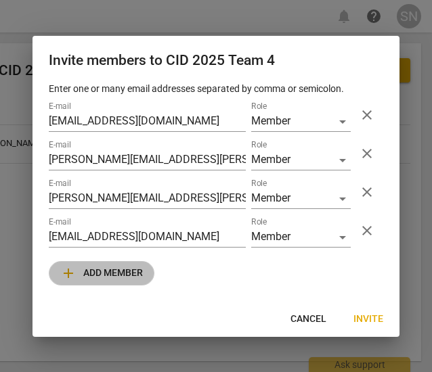
click at [101, 267] on span "add Add member" at bounding box center [101, 273] width 83 height 16
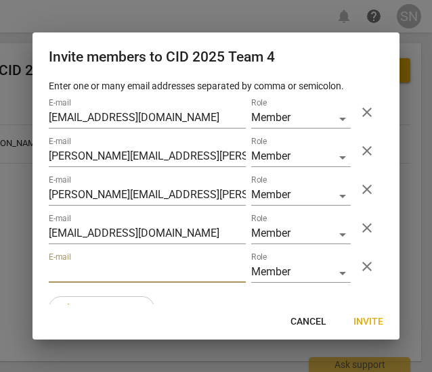
click at [102, 272] on input "email" at bounding box center [147, 273] width 197 height 20
paste input "[PERSON_NAME][EMAIL_ADDRESS][DOMAIN_NAME]"
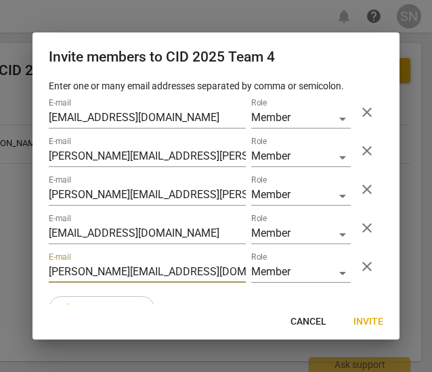
type input "[PERSON_NAME][EMAIL_ADDRESS][DOMAIN_NAME]"
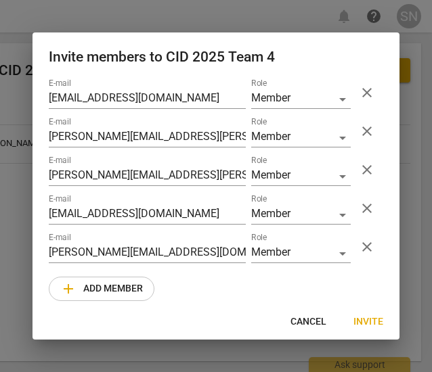
scroll to position [23, 0]
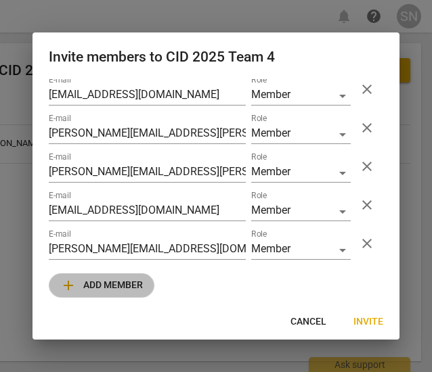
click at [132, 288] on span "add Add member" at bounding box center [101, 286] width 83 height 16
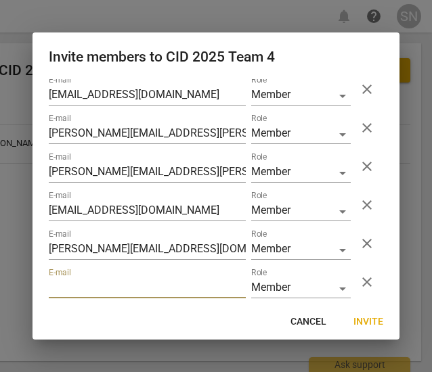
paste input "[EMAIL_ADDRESS][DOMAIN_NAME]"
type input "[EMAIL_ADDRESS][DOMAIN_NAME]"
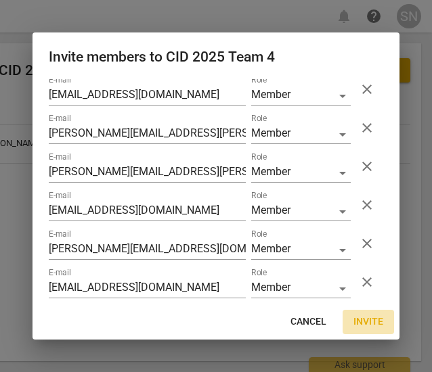
click at [376, 323] on span "Invite" at bounding box center [368, 322] width 30 height 14
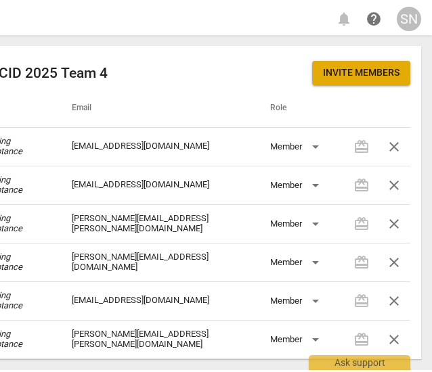
scroll to position [47, 0]
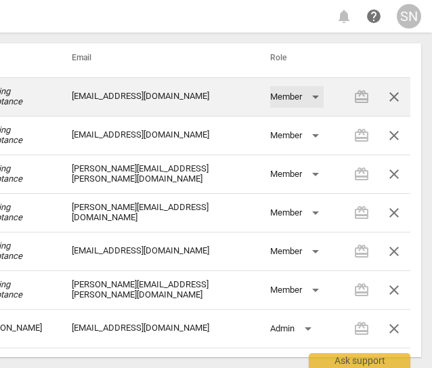
click at [311, 100] on div "Member" at bounding box center [296, 97] width 53 height 22
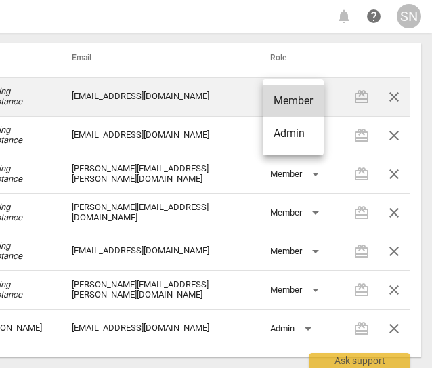
scroll to position [43, 0]
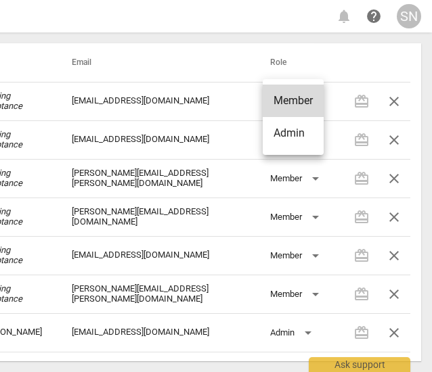
click at [302, 125] on li "Admin" at bounding box center [293, 133] width 61 height 32
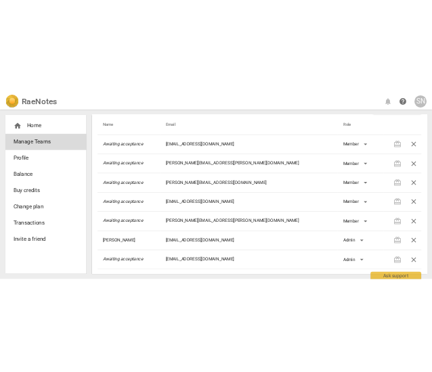
scroll to position [0, 0]
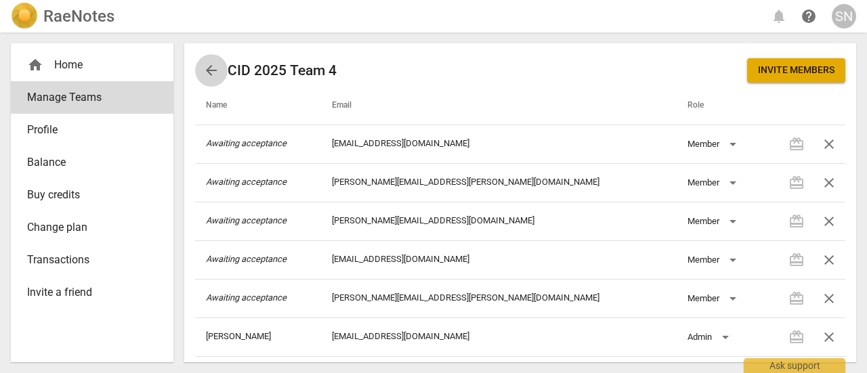
click at [211, 73] on span "arrow_back" at bounding box center [211, 70] width 16 height 16
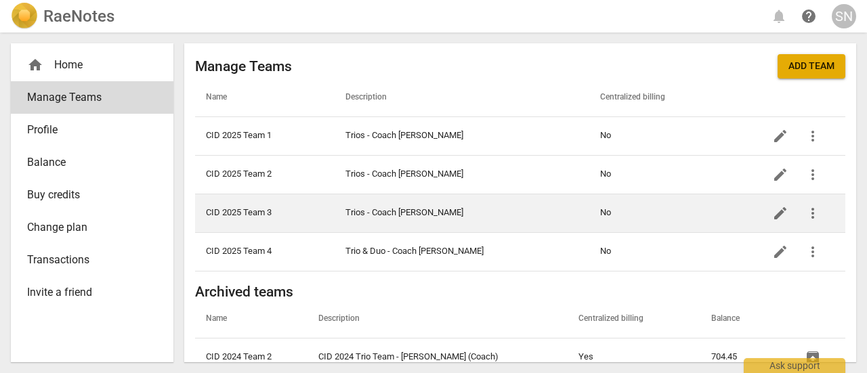
click at [356, 209] on td "Trios - Coach [PERSON_NAME]" at bounding box center [461, 213] width 255 height 39
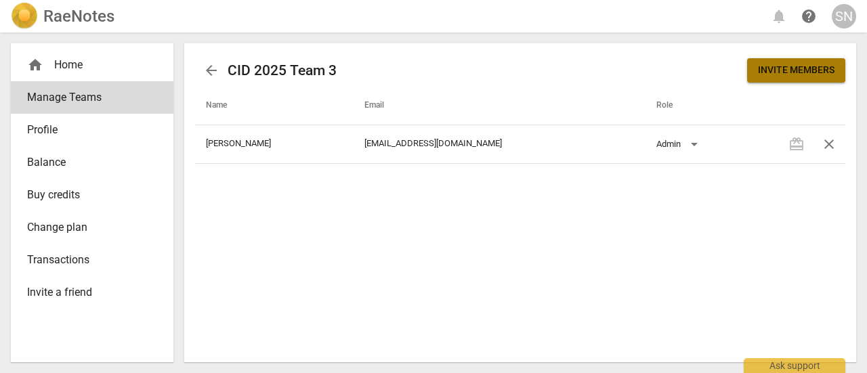
click at [824, 62] on button "Invite members" at bounding box center [796, 70] width 98 height 24
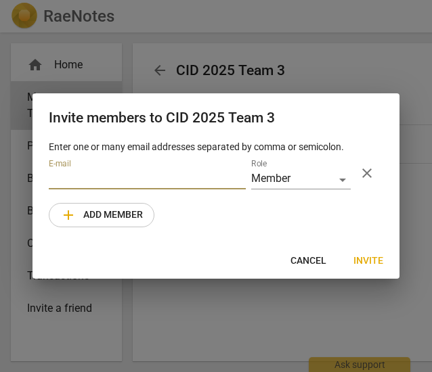
click at [206, 174] on input "email" at bounding box center [147, 180] width 197 height 20
paste input "[PERSON_NAME][EMAIL_ADDRESS][PERSON_NAME][DOMAIN_NAME]"
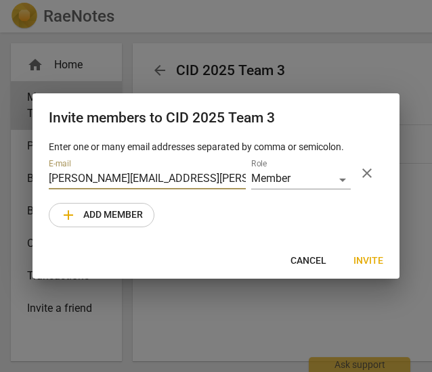
type input "[PERSON_NAME][EMAIL_ADDRESS][PERSON_NAME][DOMAIN_NAME]"
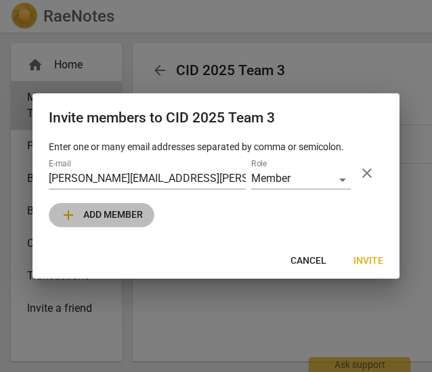
click at [131, 214] on span "add Add member" at bounding box center [101, 215] width 83 height 16
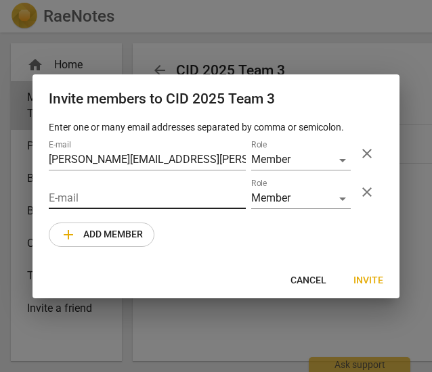
click at [194, 192] on input "email" at bounding box center [147, 200] width 197 height 20
paste input "[PERSON_NAME][EMAIL_ADDRESS][PERSON_NAME][DOMAIN_NAME]"
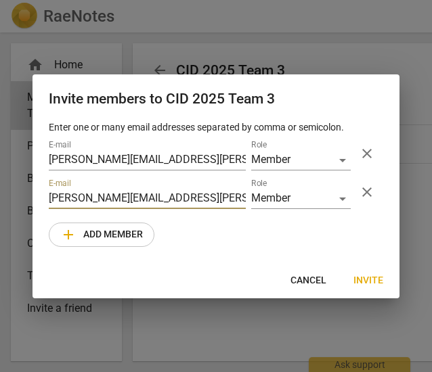
type input "[PERSON_NAME][EMAIL_ADDRESS][PERSON_NAME][DOMAIN_NAME]"
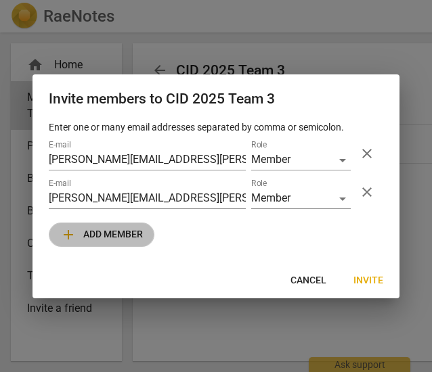
click at [127, 227] on span "add Add member" at bounding box center [101, 235] width 83 height 16
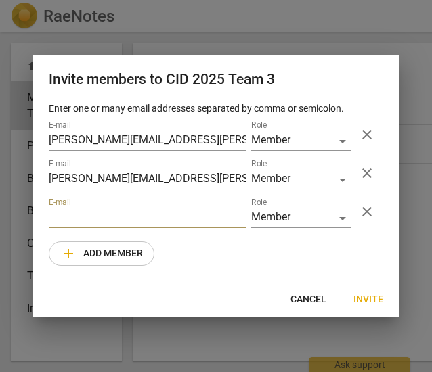
click at [166, 219] on input "email" at bounding box center [147, 219] width 197 height 20
paste input "[EMAIL_ADDRESS][DOMAIN_NAME]"
type input "[EMAIL_ADDRESS][DOMAIN_NAME]"
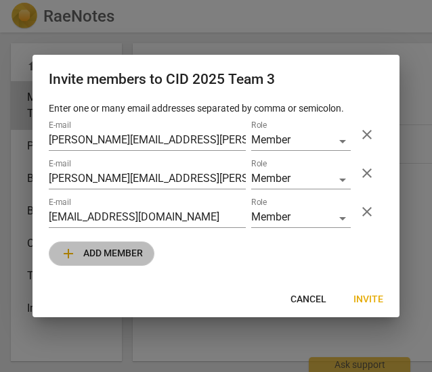
click at [133, 255] on span "add Add member" at bounding box center [101, 254] width 83 height 16
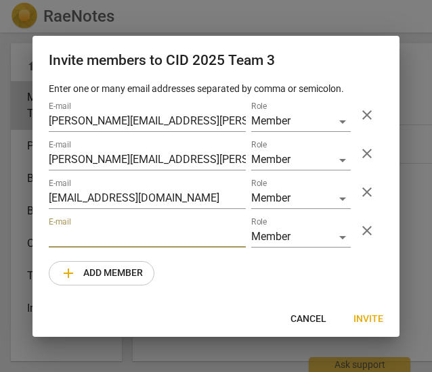
click at [173, 236] on input "email" at bounding box center [147, 238] width 197 height 20
paste input "[EMAIL_ADDRESS][DOMAIN_NAME]"
type input "[EMAIL_ADDRESS][DOMAIN_NAME]"
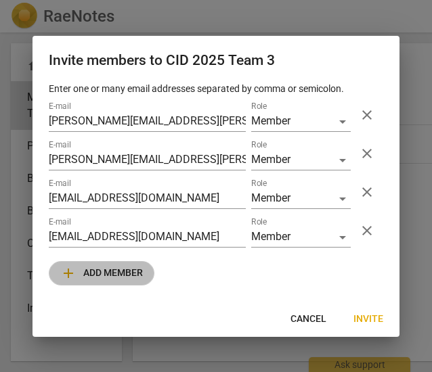
click at [104, 265] on span "add Add member" at bounding box center [101, 273] width 83 height 16
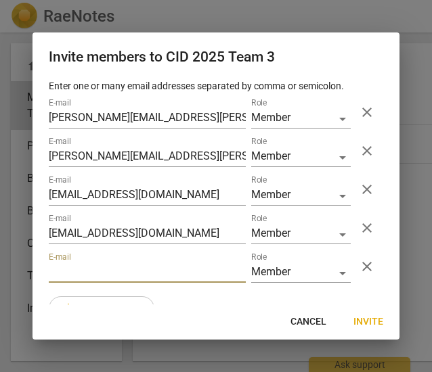
click at [137, 269] on input "email" at bounding box center [147, 273] width 197 height 20
paste input "[EMAIL_ADDRESS][DOMAIN_NAME]"
type input "[EMAIL_ADDRESS][DOMAIN_NAME]"
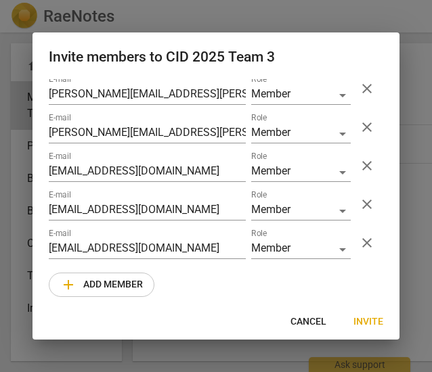
scroll to position [32, 0]
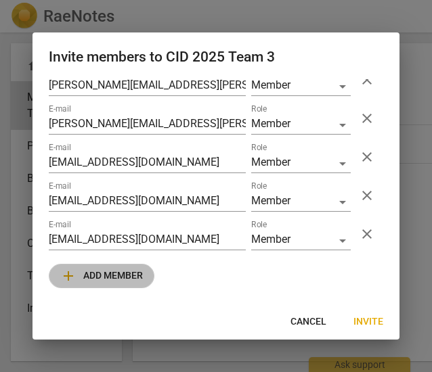
click at [130, 281] on span "add Add member" at bounding box center [101, 276] width 83 height 16
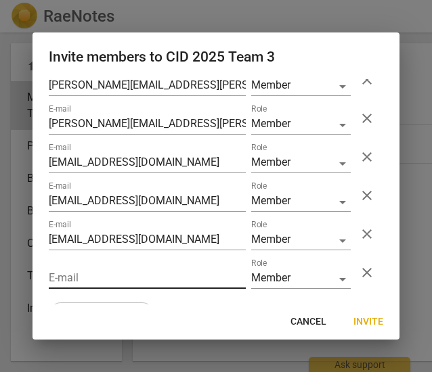
click at [85, 271] on input "email" at bounding box center [147, 279] width 197 height 20
paste input "[EMAIL_ADDRESS][DOMAIN_NAME]"
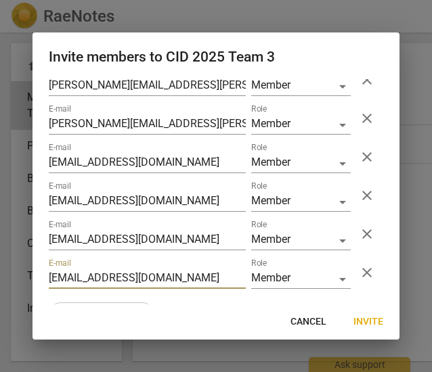
type input "[EMAIL_ADDRESS][DOMAIN_NAME]"
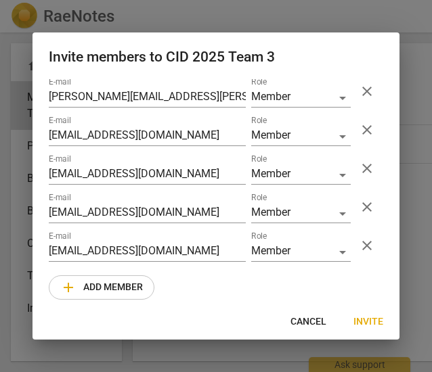
scroll to position [71, 0]
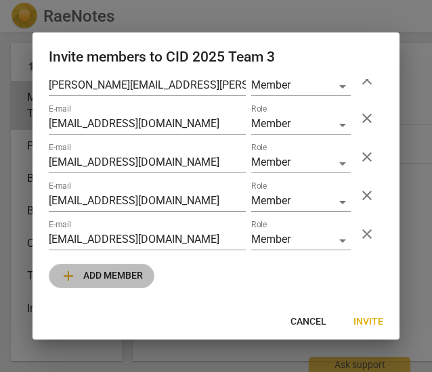
click at [144, 274] on button "add Add member" at bounding box center [102, 276] width 106 height 24
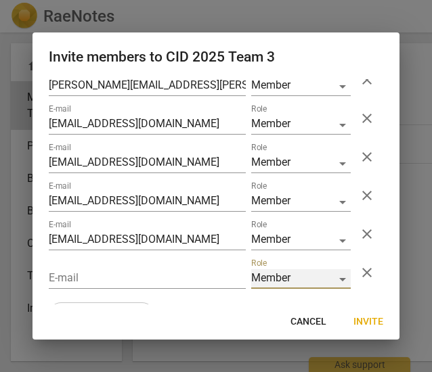
click at [340, 277] on div "Member" at bounding box center [301, 279] width 100 height 20
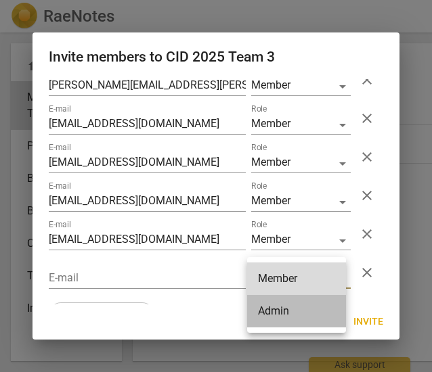
click at [290, 311] on li "Admin" at bounding box center [296, 311] width 99 height 32
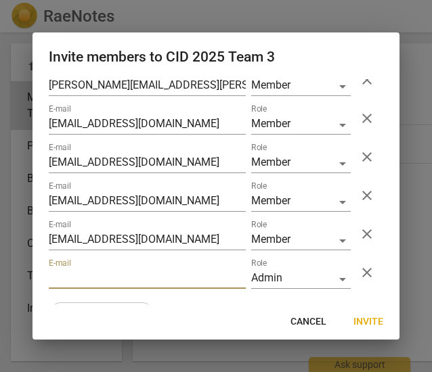
click at [68, 274] on input "email" at bounding box center [147, 279] width 197 height 20
paste input "[EMAIL_ADDRESS][DOMAIN_NAME]"
type input "[EMAIL_ADDRESS][DOMAIN_NAME]"
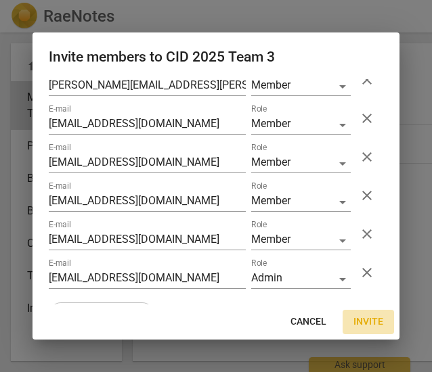
click at [368, 326] on span "Invite" at bounding box center [368, 322] width 30 height 14
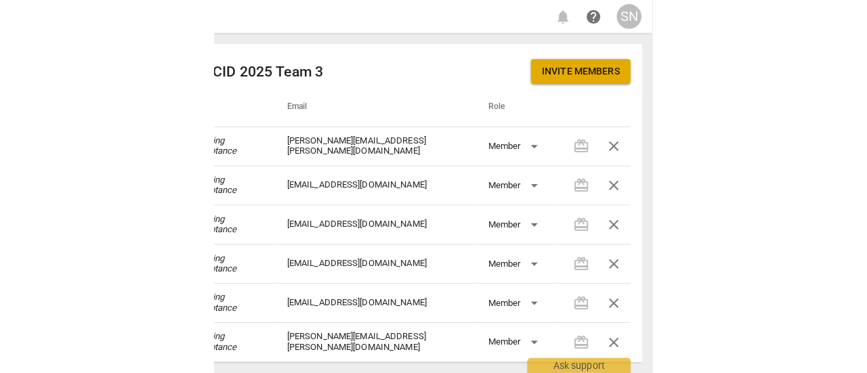
scroll to position [0, 0]
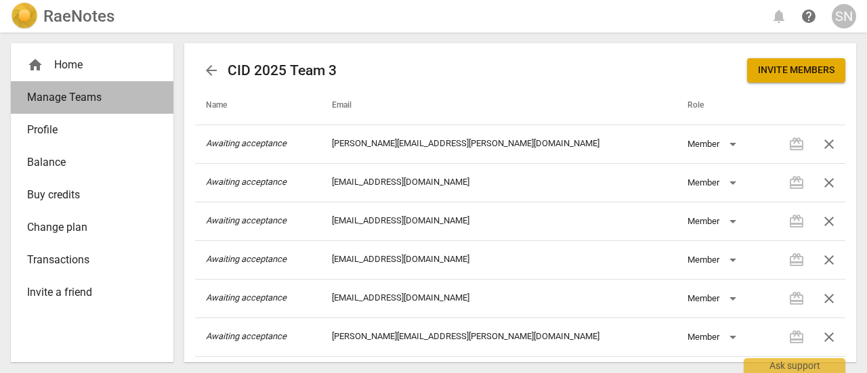
click at [116, 102] on span "Manage Teams" at bounding box center [86, 97] width 119 height 16
